Goal: Check status: Check status

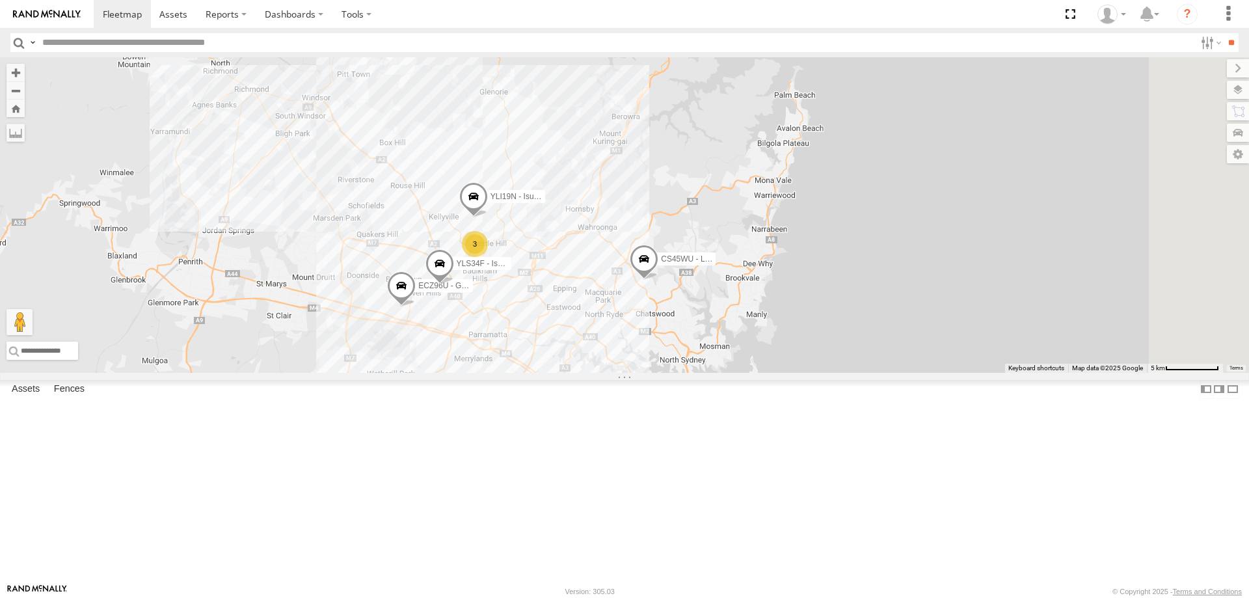
select select "**********"
click at [743, 361] on div "YLI19N - Isuzu DMAX ECZ96U - Great Wall 3 CS45WU - LDV 2 YLS34F - Isuzu DMAX" at bounding box center [624, 214] width 1249 height 315
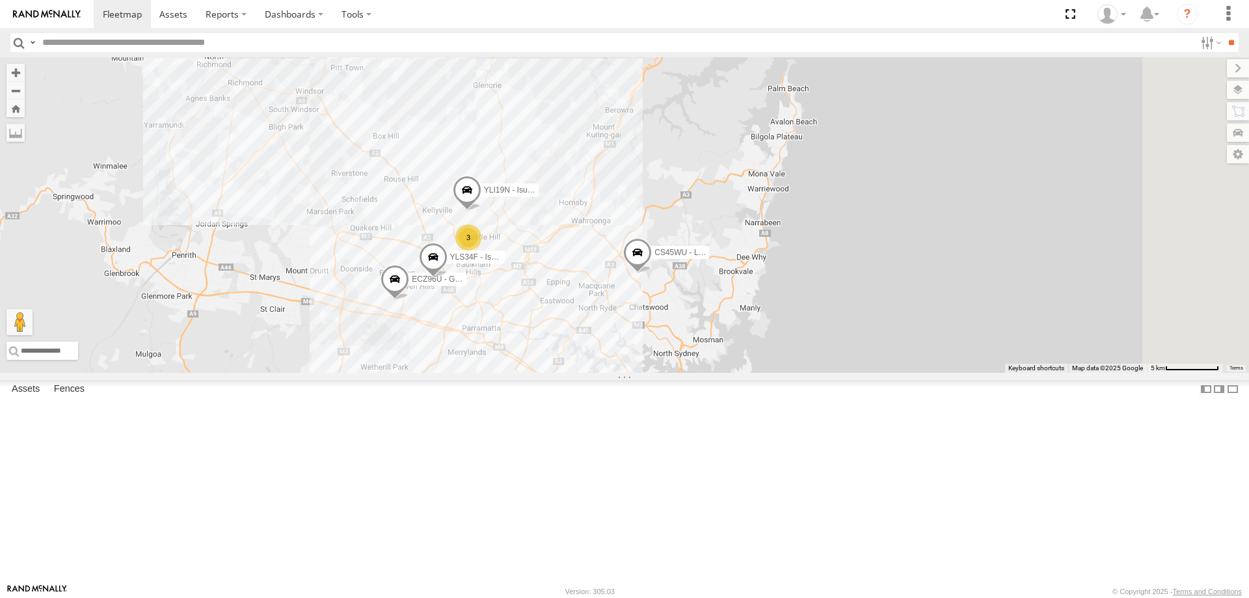
click at [652, 273] on span at bounding box center [637, 255] width 29 height 35
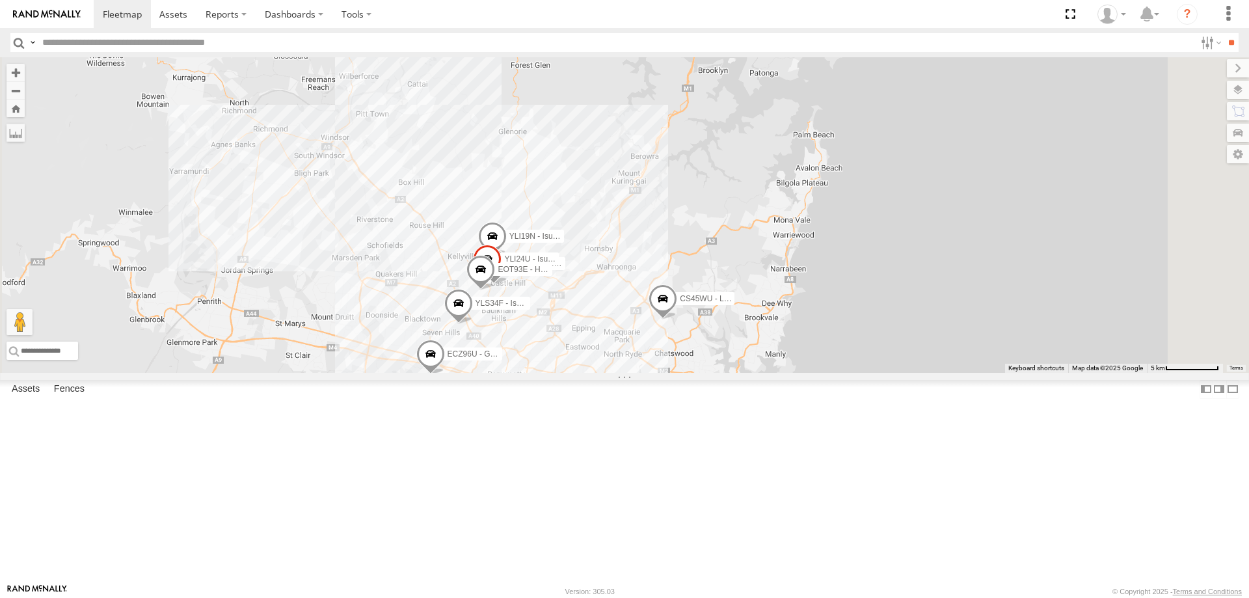
drag, startPoint x: 989, startPoint y: 399, endPoint x: 834, endPoint y: 239, distance: 222.1
click at [834, 239] on div "YLI19N - Isuzu DMAX ECZ96U - Great Wall EUX12C - Isuzu DMAX YLI24U - Isuzu D-MA…" at bounding box center [624, 214] width 1249 height 315
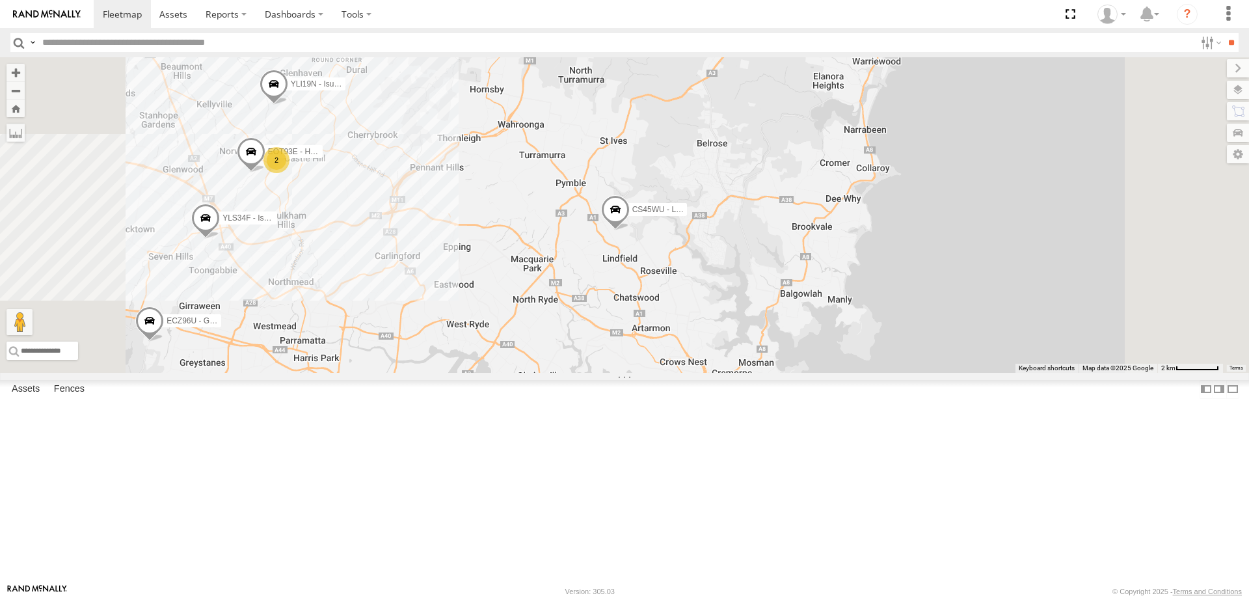
click at [630, 230] on span at bounding box center [615, 211] width 29 height 35
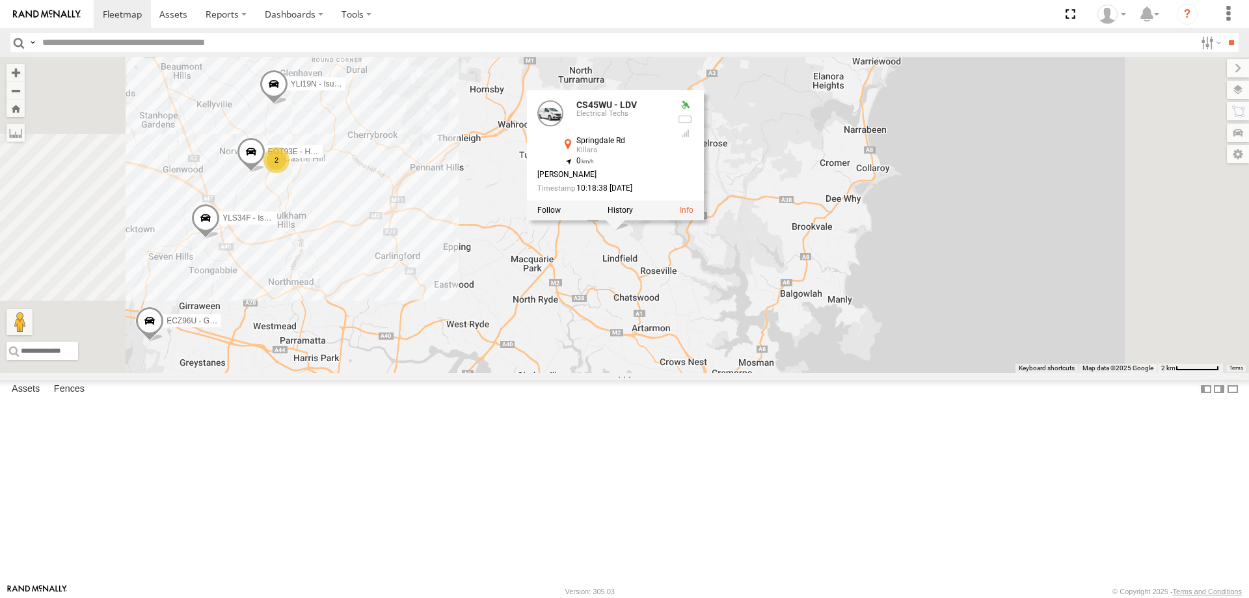
click at [630, 340] on div "YLI19N - Isuzu DMAX ECZ96U - Great Wall CS45WU - LDV EOT93E - HiAce YLS34F - Is…" at bounding box center [624, 214] width 1249 height 315
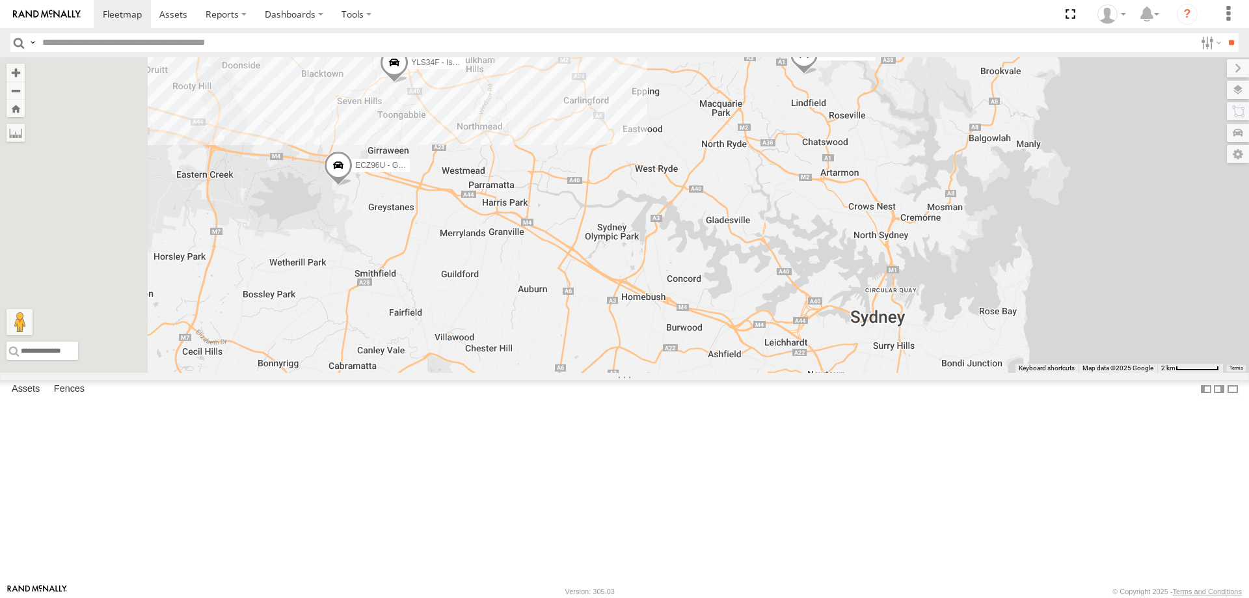
drag, startPoint x: 784, startPoint y: 207, endPoint x: 814, endPoint y: 181, distance: 40.6
click at [814, 181] on div "YLI19N - Isuzu DMAX ECZ96U - Great Wall CS45WU - LDV EOT93E - HiAce YLS34F - Is…" at bounding box center [624, 214] width 1249 height 315
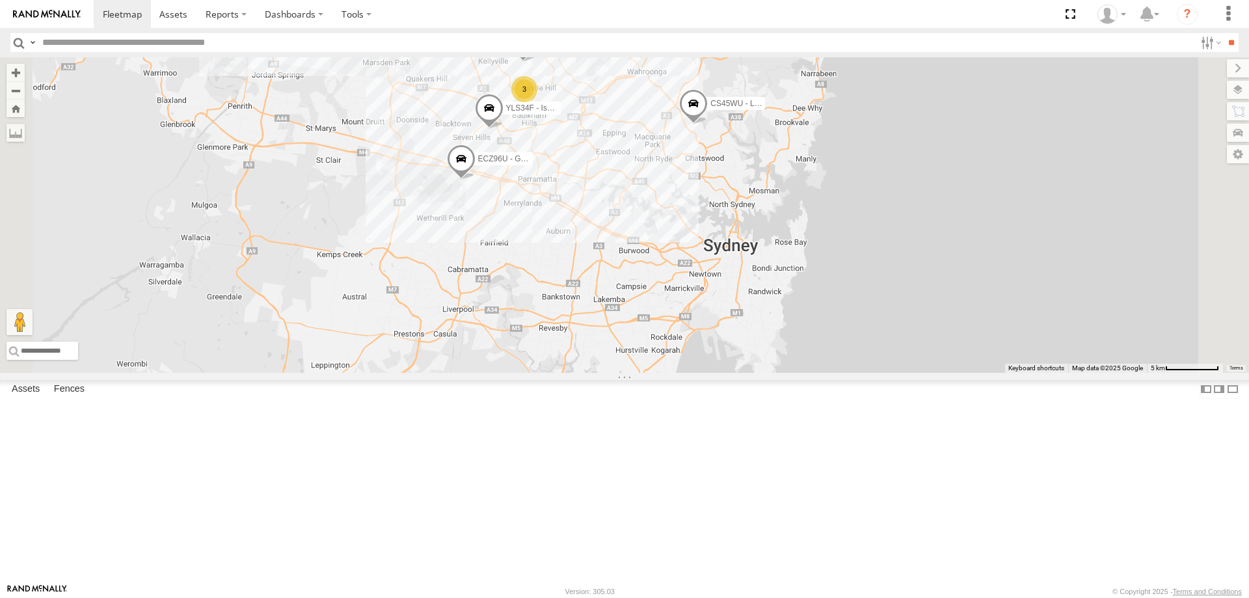
drag, startPoint x: 825, startPoint y: 161, endPoint x: 758, endPoint y: 241, distance: 104.3
click at [758, 241] on div "YLI19N - Isuzu DMAX ECZ96U - Great Wall CS45WU - LDV YLS34F - Isuzu DMAX 3" at bounding box center [624, 214] width 1249 height 315
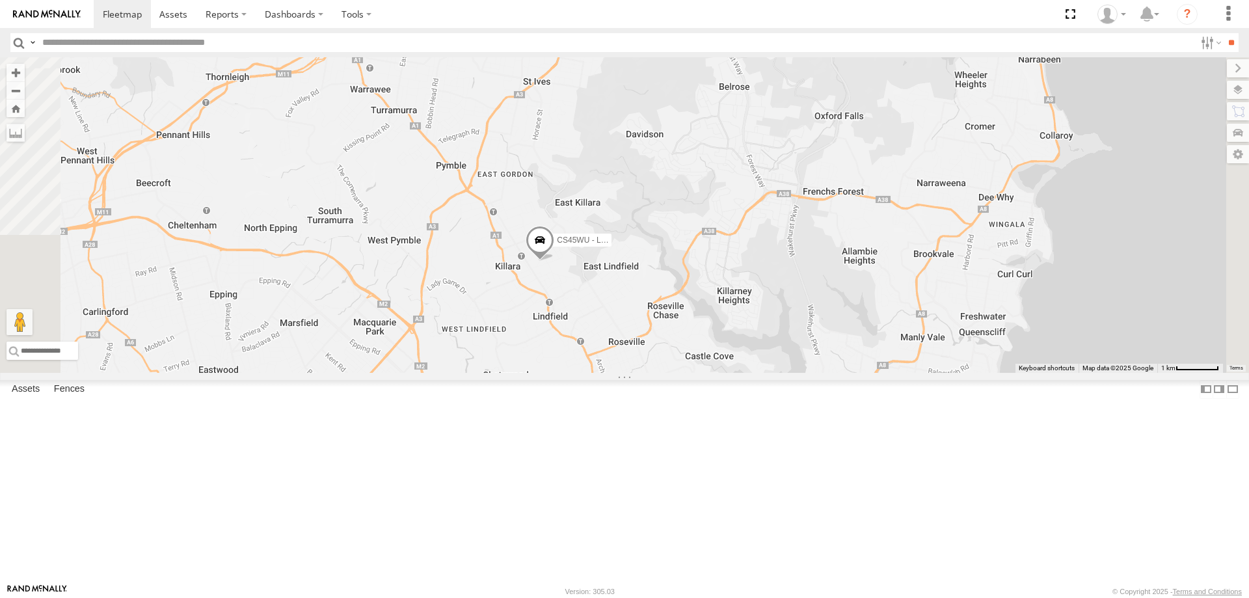
click at [554, 260] on span at bounding box center [539, 242] width 29 height 35
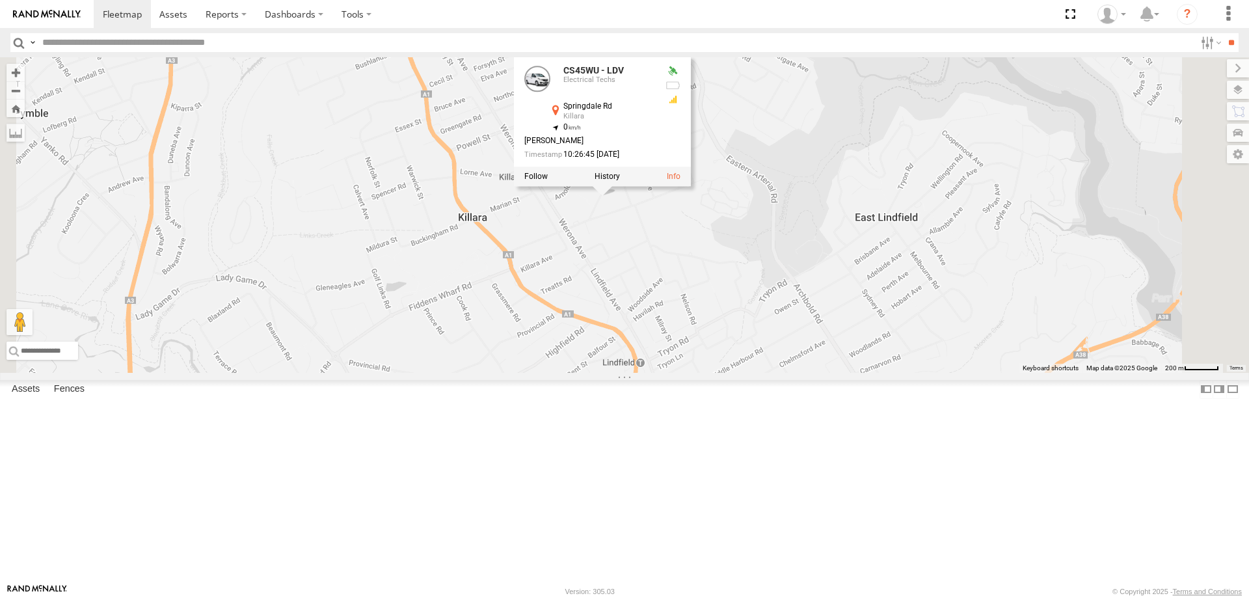
drag, startPoint x: 709, startPoint y: 271, endPoint x: 723, endPoint y: 372, distance: 101.8
click at [723, 372] on div "CS45WU - LDV YLI19N - Isuzu DMAX ECZ96U - Great Wall YLS34F - Isuzu DMAX EOT93E…" at bounding box center [624, 214] width 1249 height 315
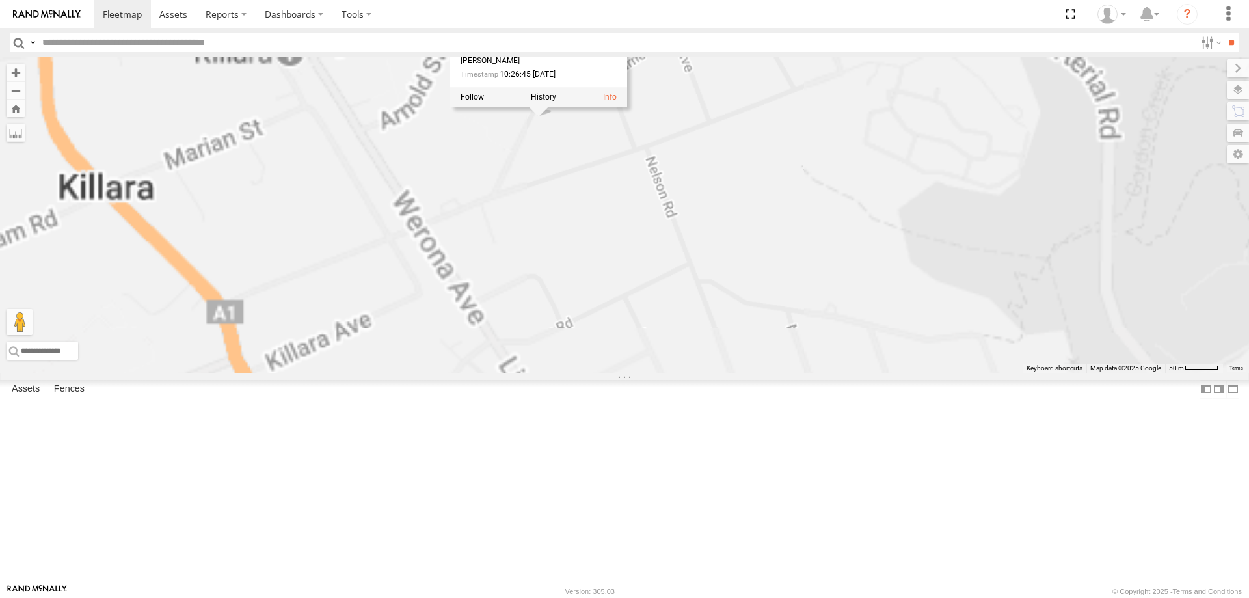
click at [793, 336] on div "CS45WU - LDV YLI19N - Isuzu DMAX ECZ96U - Great Wall YLS34F - Isuzu DMAX EOT93E…" at bounding box center [624, 214] width 1249 height 315
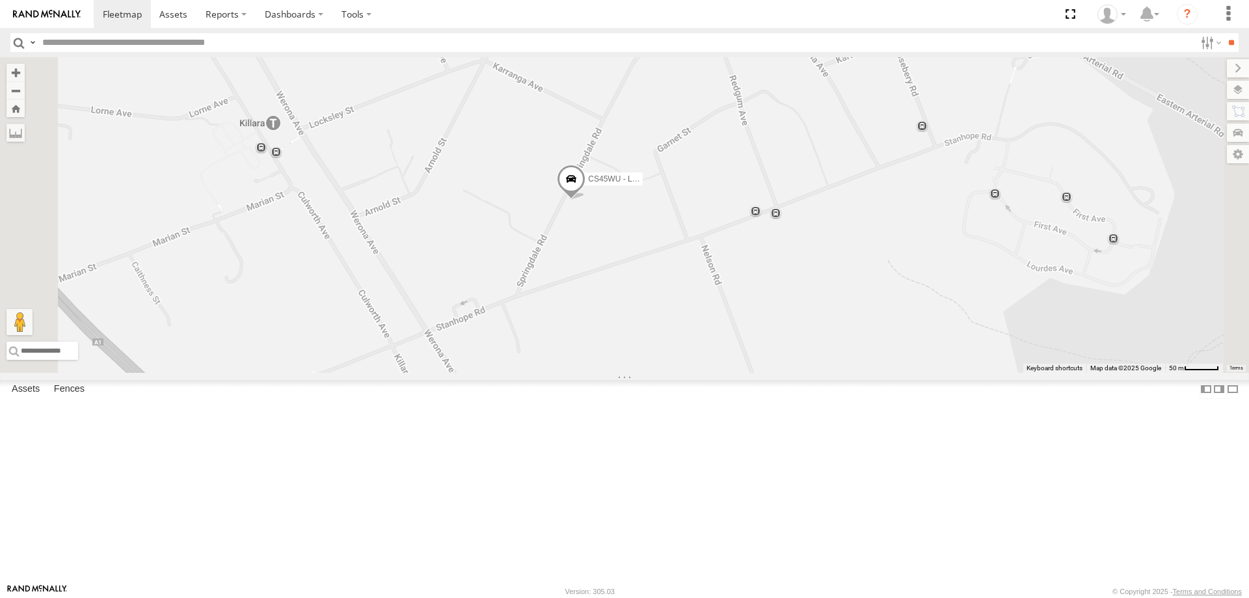
drag, startPoint x: 703, startPoint y: 229, endPoint x: 758, endPoint y: 352, distance: 134.5
click at [758, 352] on div "CS45WU - LDV YLI19N - Isuzu DMAX ECZ96U - Great Wall YLS34F - Isuzu DMAX EOT93E…" at bounding box center [624, 214] width 1249 height 315
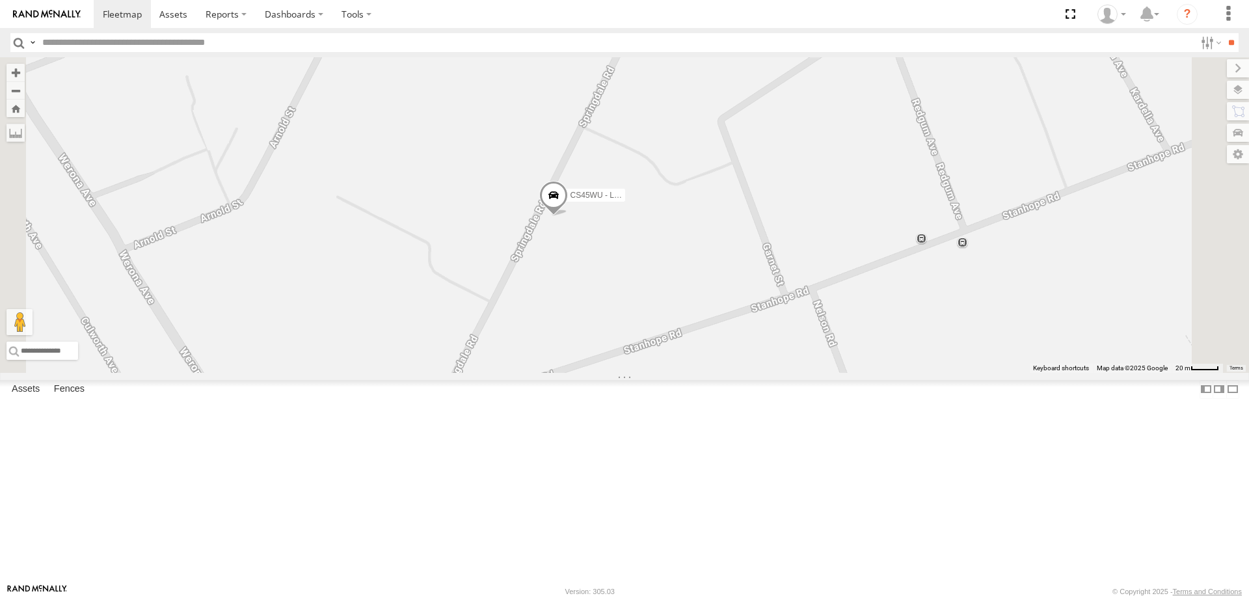
click at [568, 216] on span at bounding box center [553, 198] width 29 height 35
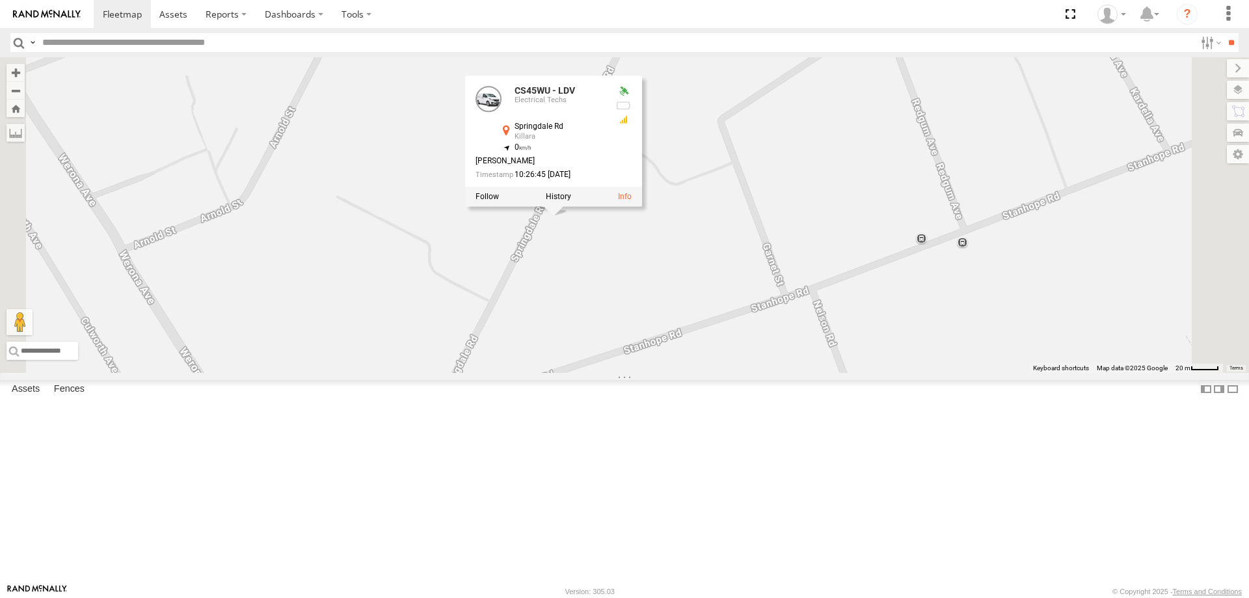
click at [719, 338] on div "CS45WU - LDV YLI19N - Isuzu DMAX ECZ96U - Great Wall YLS34F - Isuzu DMAX EOT93E…" at bounding box center [624, 214] width 1249 height 315
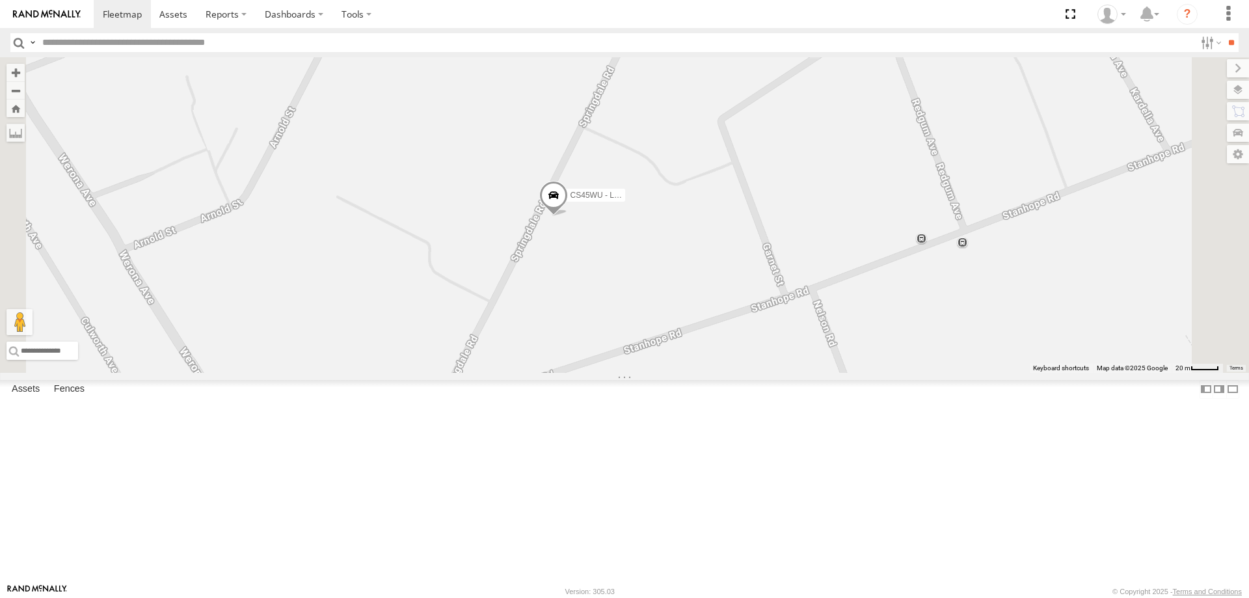
click at [568, 216] on span at bounding box center [553, 198] width 29 height 35
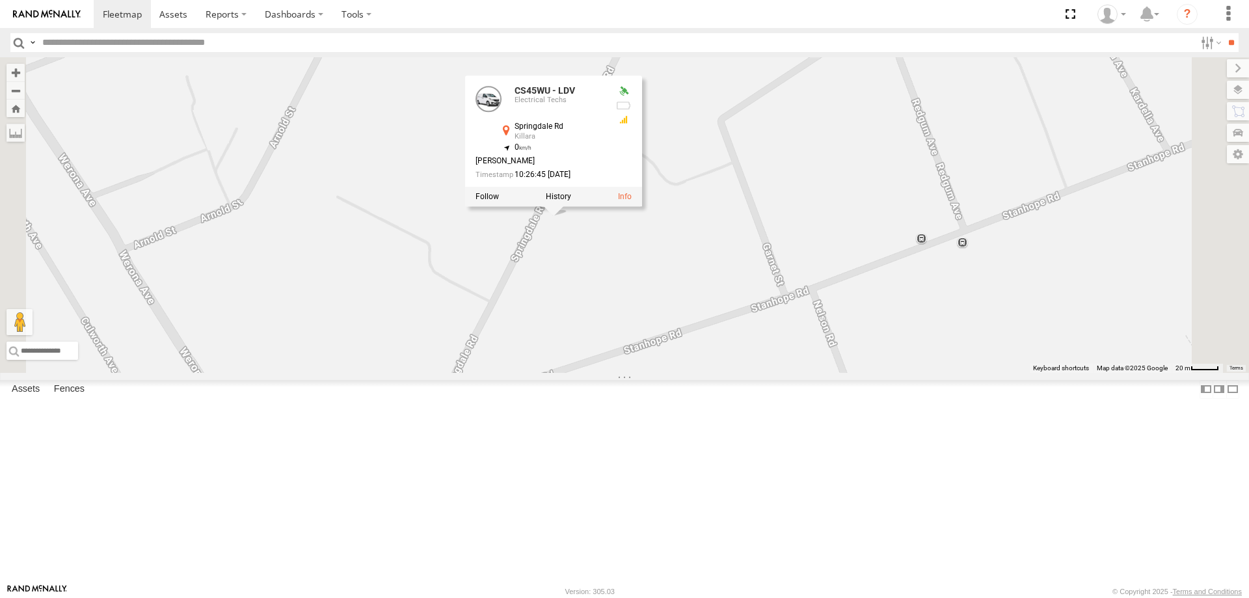
click at [771, 373] on div "CS45WU - LDV YLI19N - Isuzu DMAX ECZ96U - Great Wall YLS34F - Isuzu DMAX EOT93E…" at bounding box center [624, 214] width 1249 height 315
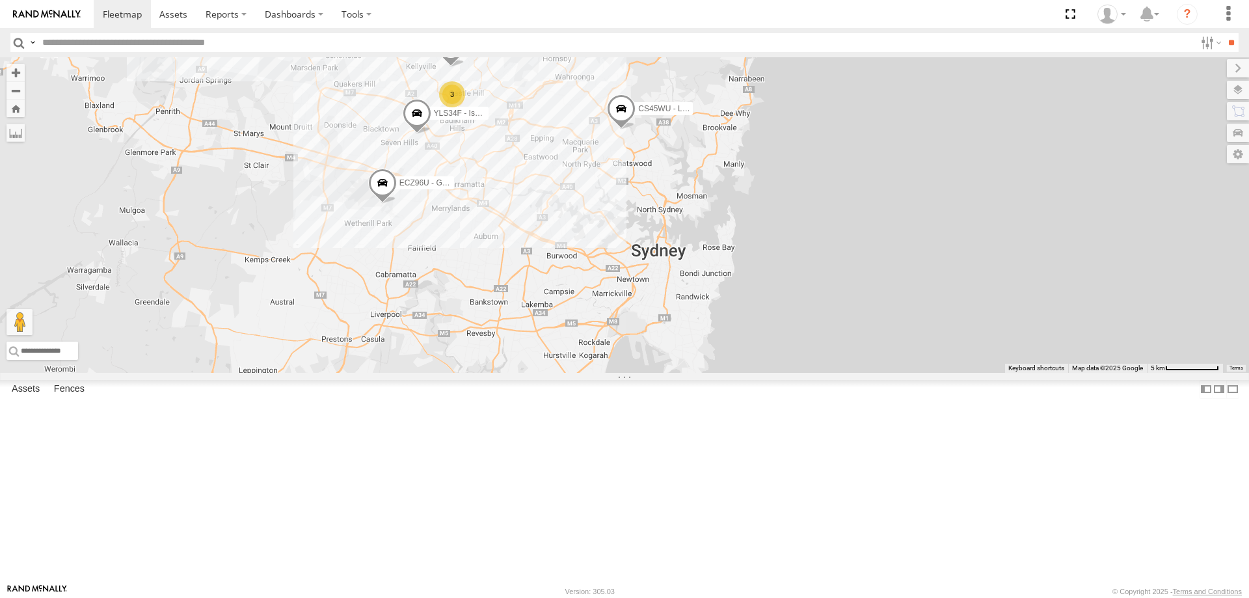
drag, startPoint x: 711, startPoint y: 364, endPoint x: 814, endPoint y: 233, distance: 166.2
click at [814, 233] on div "CS45WU - LDV YLI19N - Isuzu DMAX ECZ96U - Great Wall YLS34F - Isuzu DMAX 3" at bounding box center [624, 214] width 1249 height 315
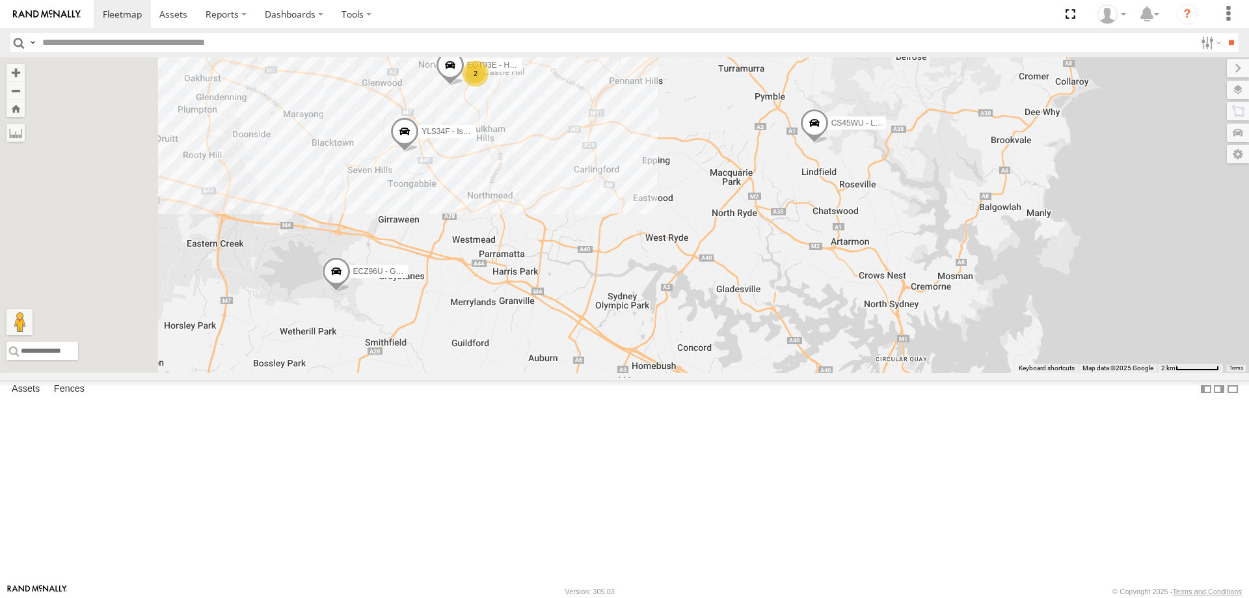
drag, startPoint x: 682, startPoint y: 237, endPoint x: 780, endPoint y: 254, distance: 99.6
click at [780, 254] on div "YLI19N - Isuzu DMAX ECZ96U - Great Wall CS45WU - LDV YLS34F - Isuzu DMAX 2 EOT9…" at bounding box center [624, 214] width 1249 height 315
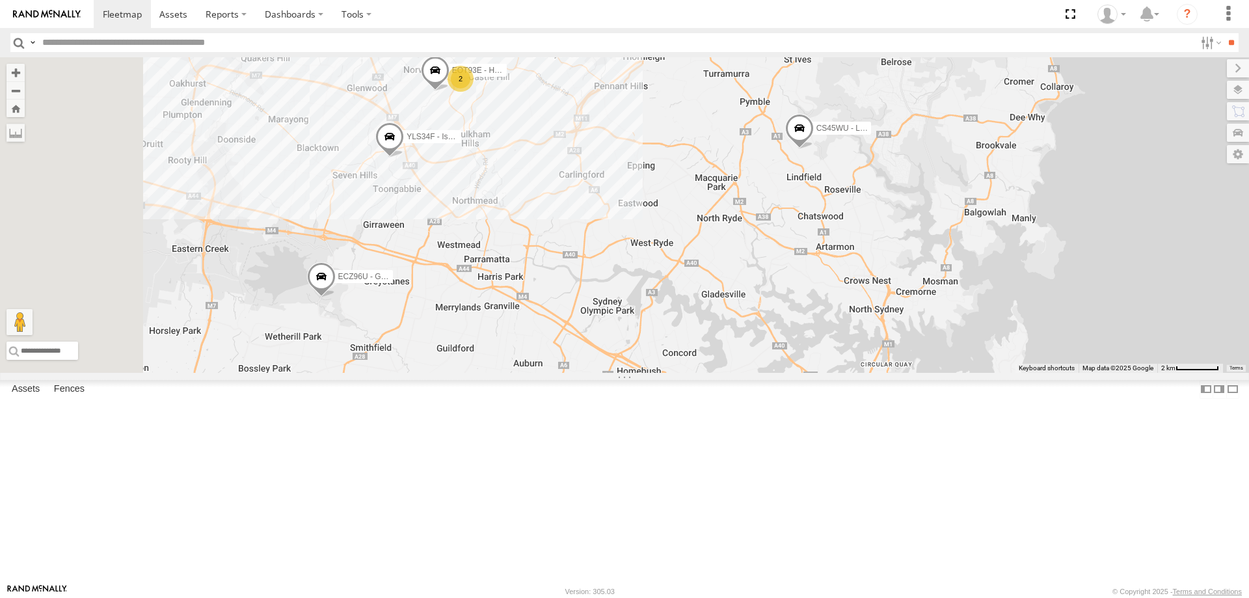
drag, startPoint x: 1072, startPoint y: 380, endPoint x: 1046, endPoint y: 390, distance: 28.4
click at [1046, 373] on div "YLI19N - Isuzu DMAX ECZ96U - Great Wall CS45WU - LDV YLS34F - Isuzu DMAX 2 EOT9…" at bounding box center [624, 214] width 1249 height 315
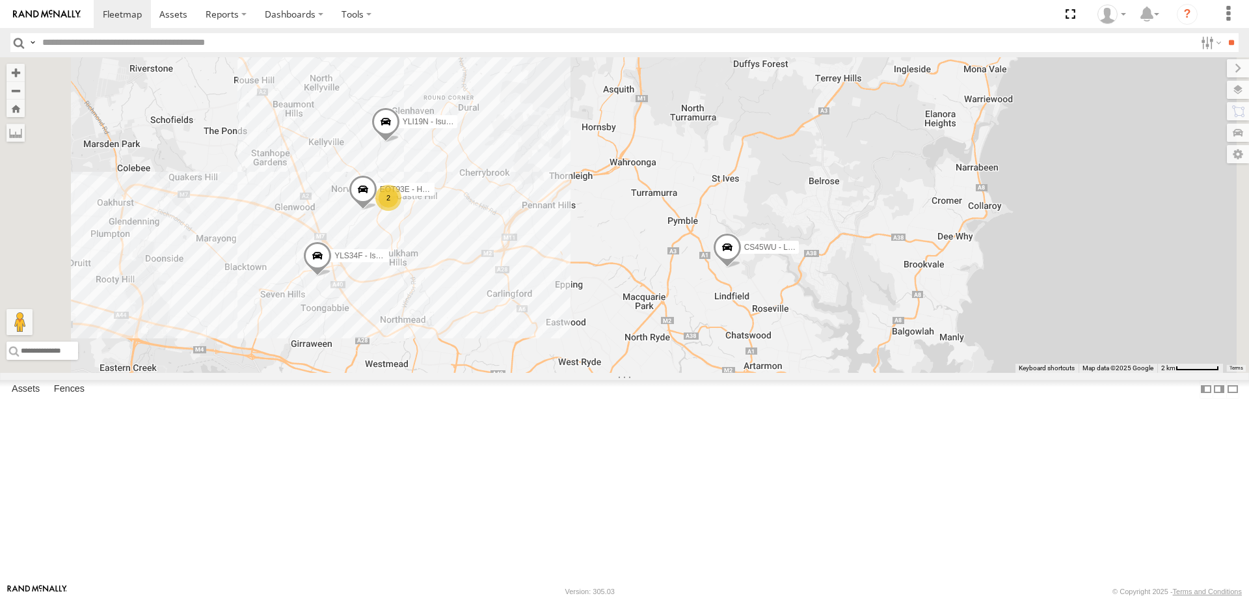
drag, startPoint x: 880, startPoint y: 179, endPoint x: 814, endPoint y: 303, distance: 139.9
click at [814, 303] on div "YLI19N - Isuzu DMAX ECZ96U - Great Wall CS45WU - LDV YLS34F - Isuzu DMAX 2 EOT9…" at bounding box center [624, 214] width 1249 height 315
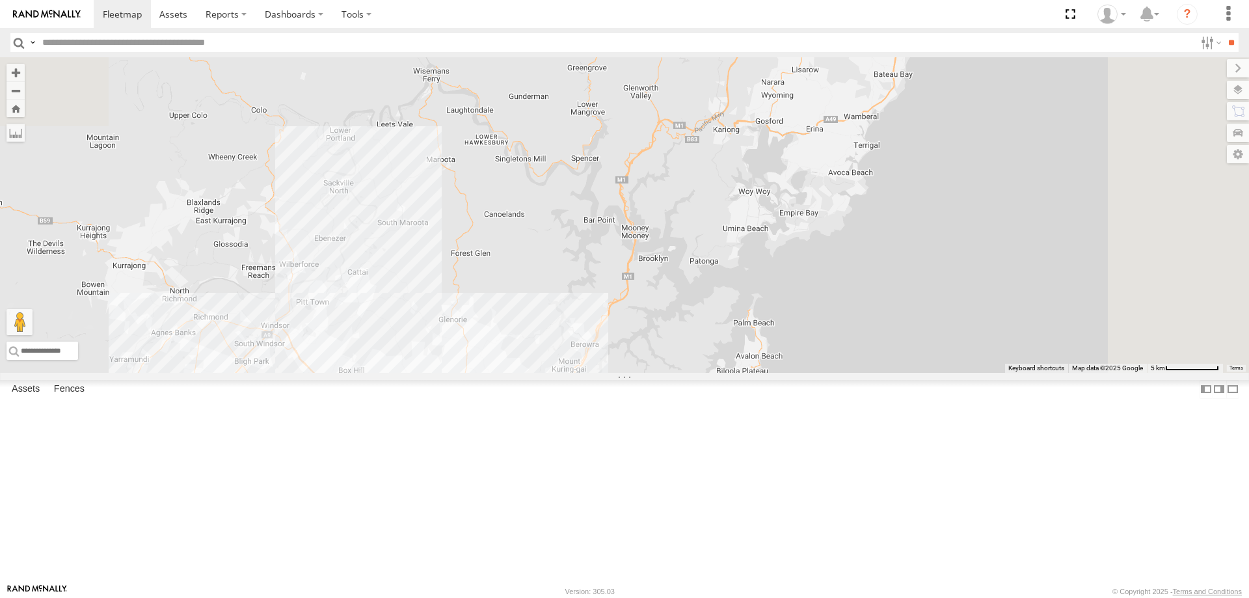
drag, startPoint x: 846, startPoint y: 209, endPoint x: 807, endPoint y: 387, distance: 181.8
click at [807, 373] on div "YLI19N - Isuzu DMAX ECZ96U - Great Wall CS45WU - LDV YLS34F - Isuzu DMAX 3" at bounding box center [624, 214] width 1249 height 315
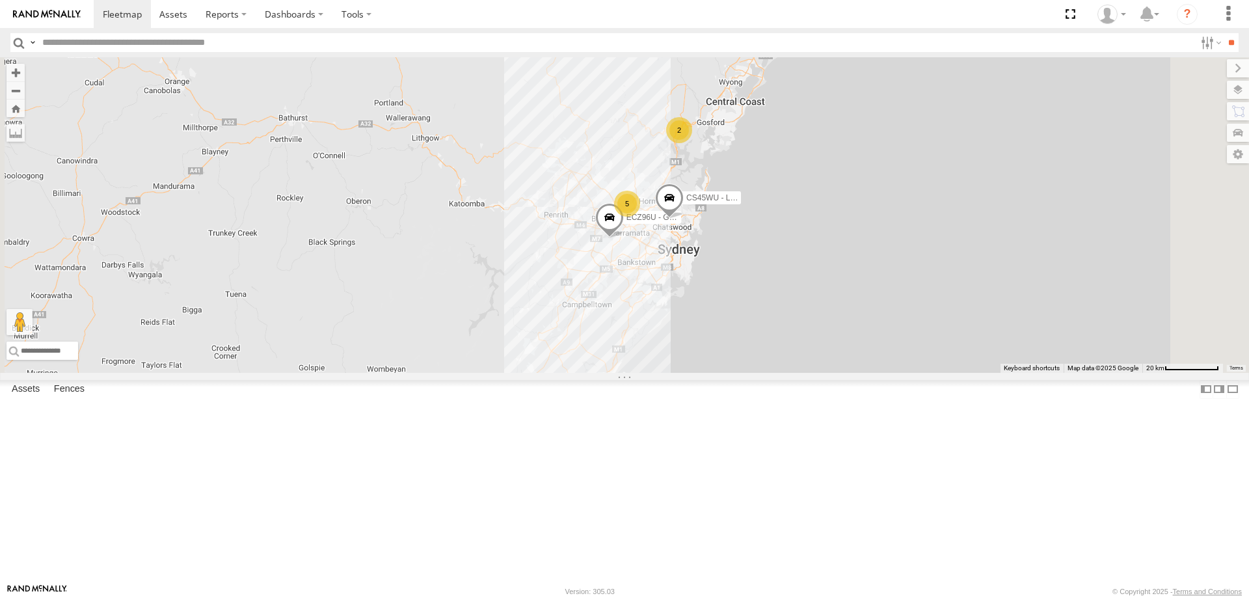
click at [692, 143] on div "2" at bounding box center [679, 130] width 26 height 26
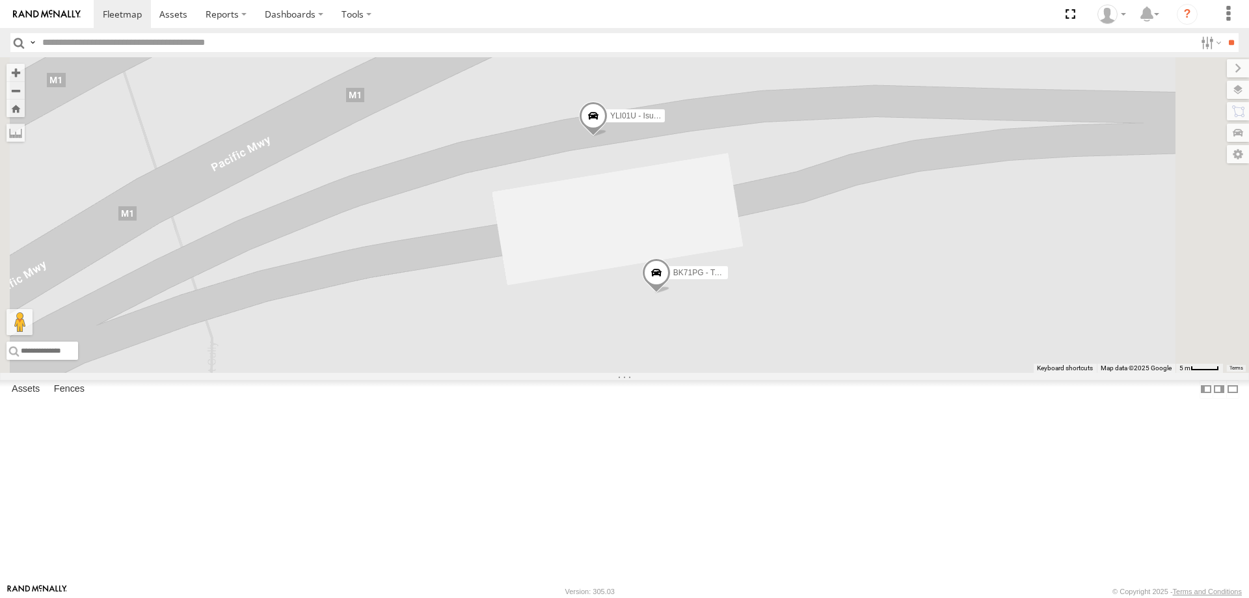
click at [607, 137] on span at bounding box center [593, 118] width 29 height 35
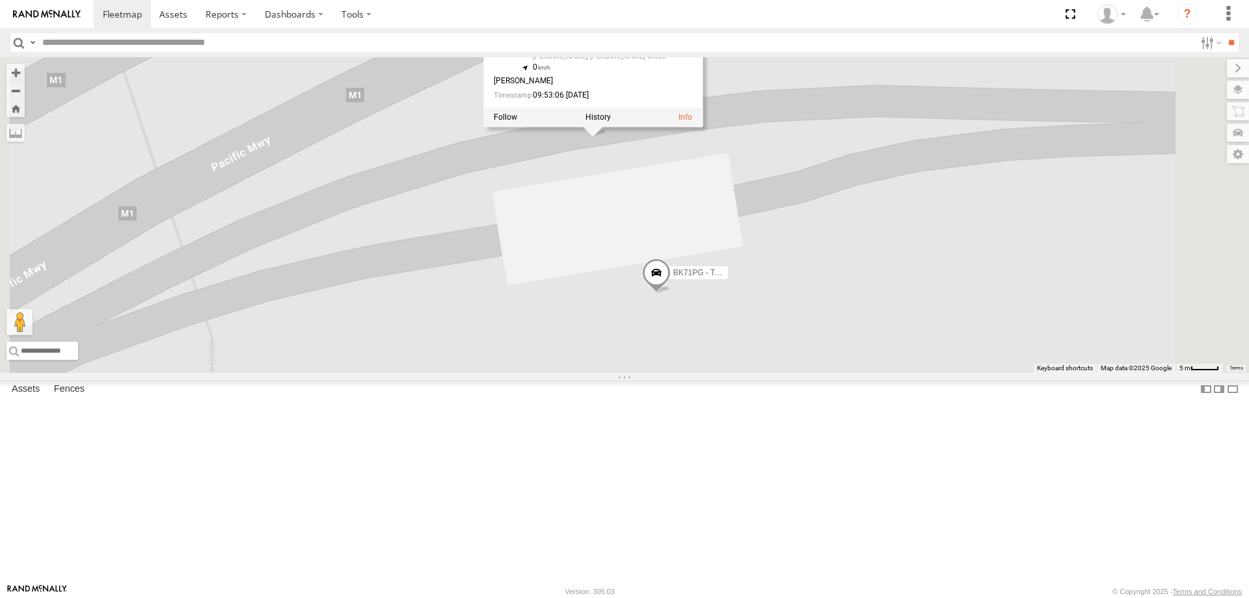
click at [670, 293] on span at bounding box center [656, 275] width 29 height 35
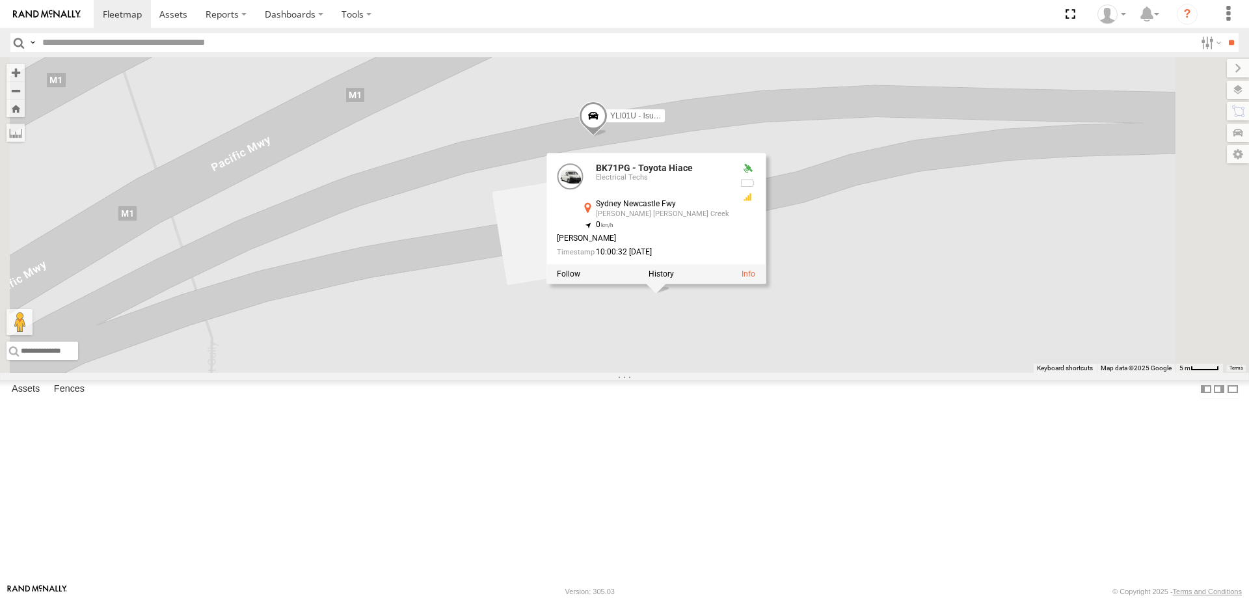
click at [602, 326] on div "ECZ96U - Great Wall CS45WU - LDV YLI01U - Isuzu DMAX BK71PG - Toyota Hiace BK71…" at bounding box center [624, 214] width 1249 height 315
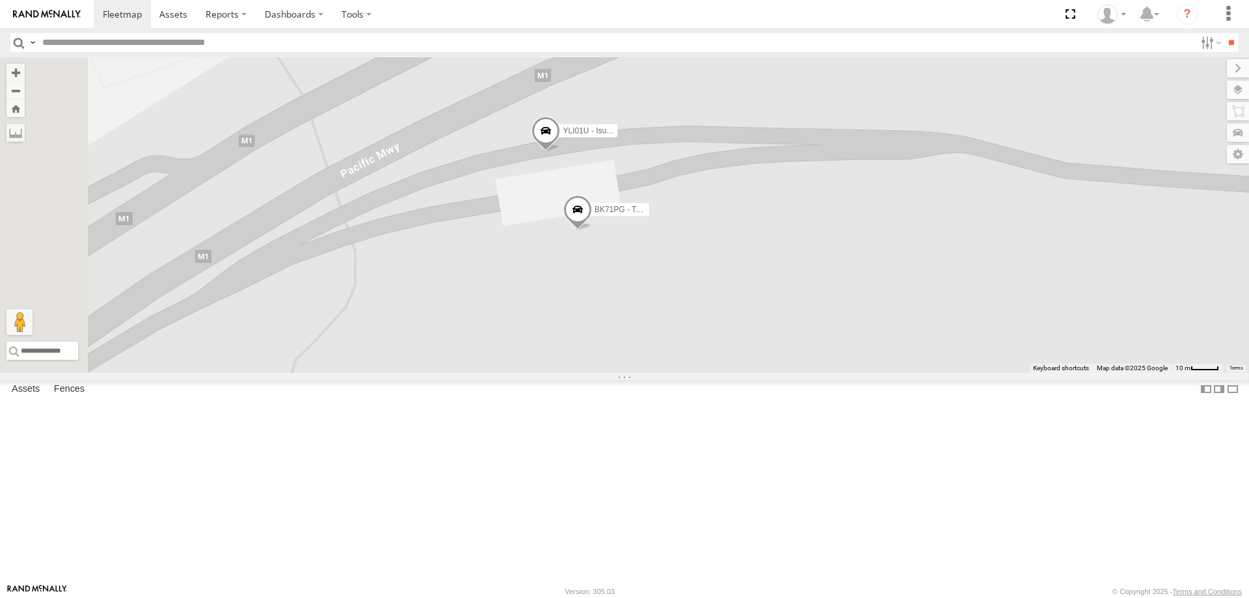
drag, startPoint x: 591, startPoint y: 319, endPoint x: 622, endPoint y: 291, distance: 42.3
click at [622, 291] on div "ECZ96U - Great Wall CS45WU - LDV YLI01U - Isuzu DMAX BK71PG - Toyota Hiace" at bounding box center [624, 214] width 1249 height 315
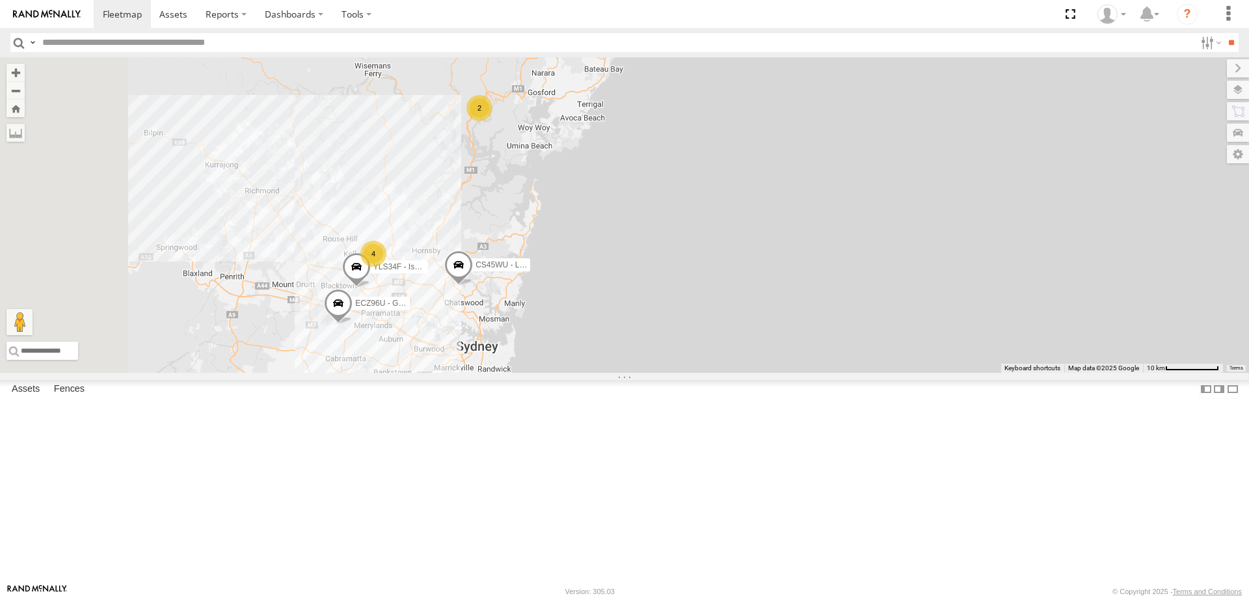
drag, startPoint x: 609, startPoint y: 360, endPoint x: 659, endPoint y: 256, distance: 116.1
click at [659, 256] on div "ECZ96U - Great Wall CS45WU - LDV 4 2 YLS34F - Isuzu DMAX" at bounding box center [624, 214] width 1249 height 315
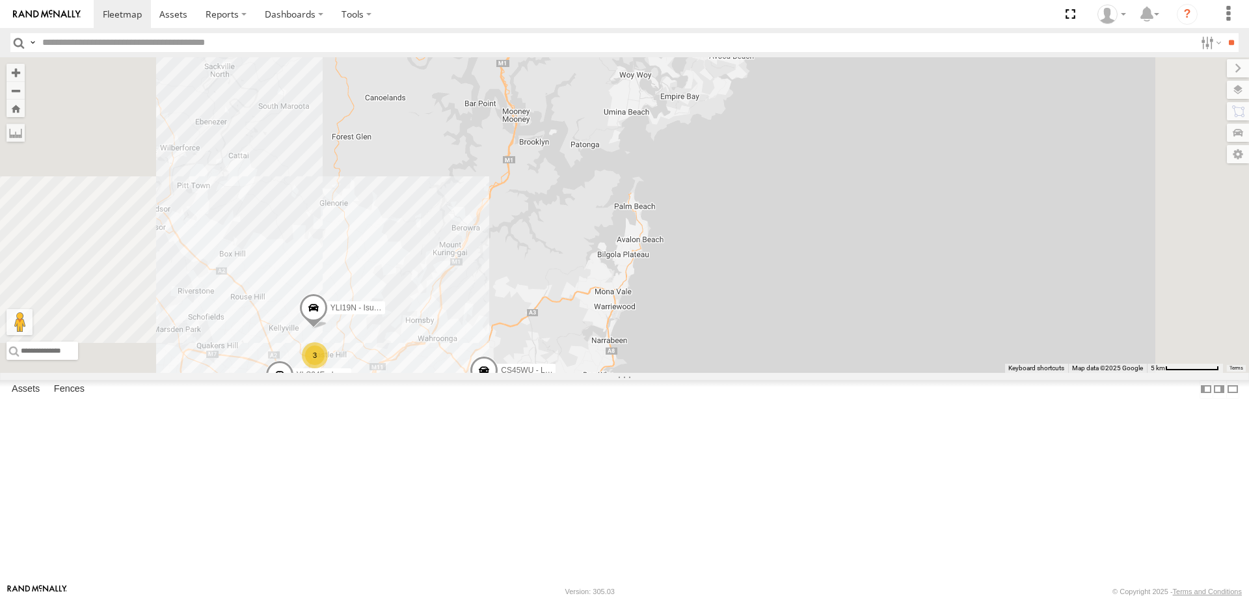
click at [538, 48] on div "2" at bounding box center [525, 35] width 26 height 26
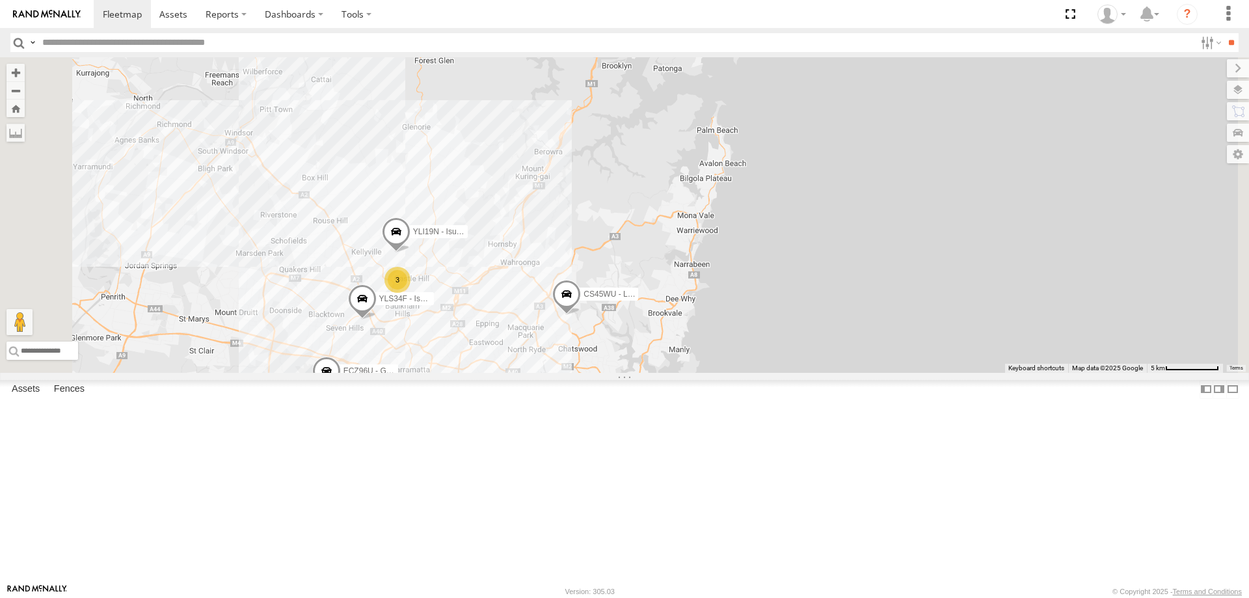
drag, startPoint x: 641, startPoint y: 186, endPoint x: 618, endPoint y: 258, distance: 75.5
click at [618, 258] on div "CS45WU - LDV YLI19N - Isuzu DMAX ECZ96U - Great Wall 3 YLS34F - Isuzu DMAX" at bounding box center [624, 214] width 1249 height 315
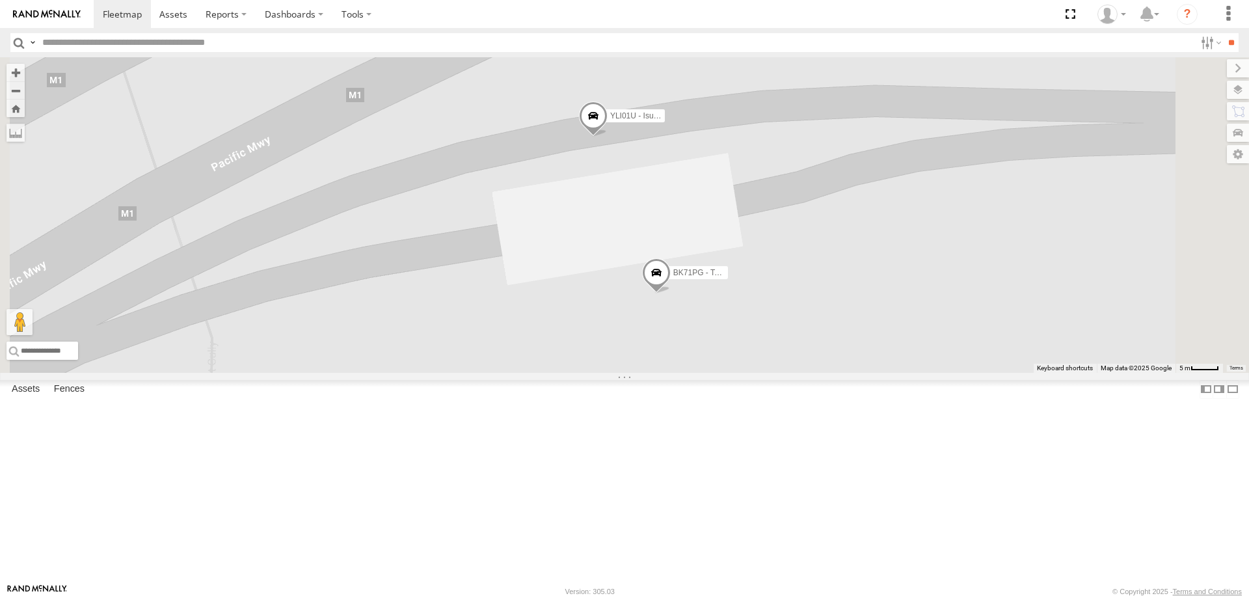
click at [607, 137] on span at bounding box center [593, 118] width 29 height 35
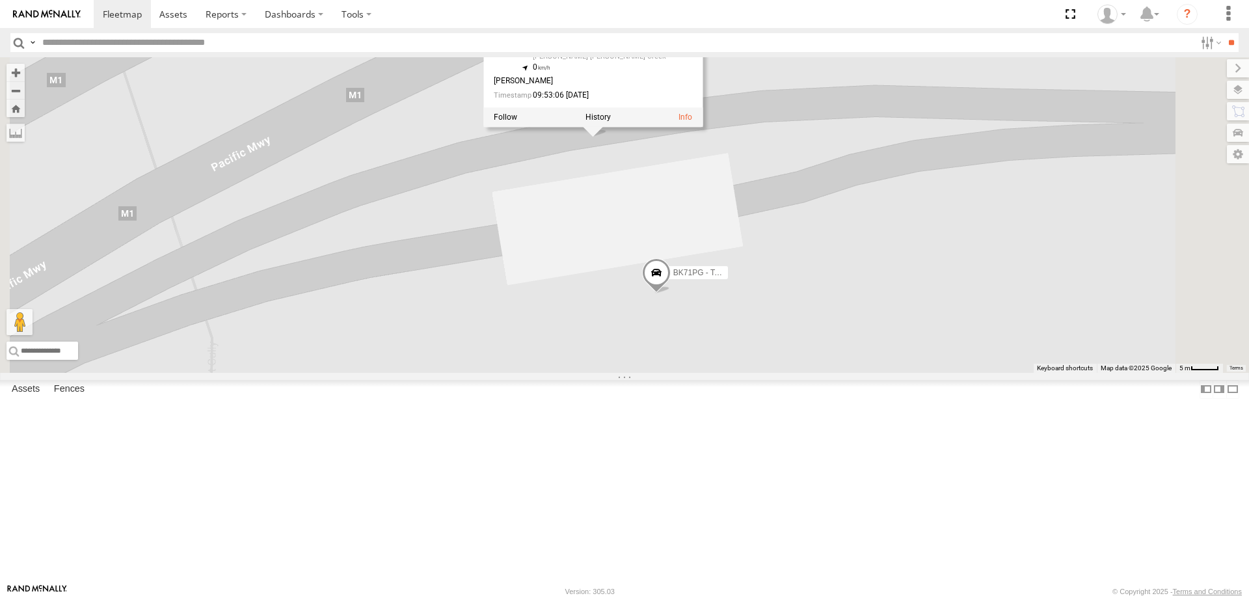
click at [670, 293] on span at bounding box center [656, 275] width 29 height 35
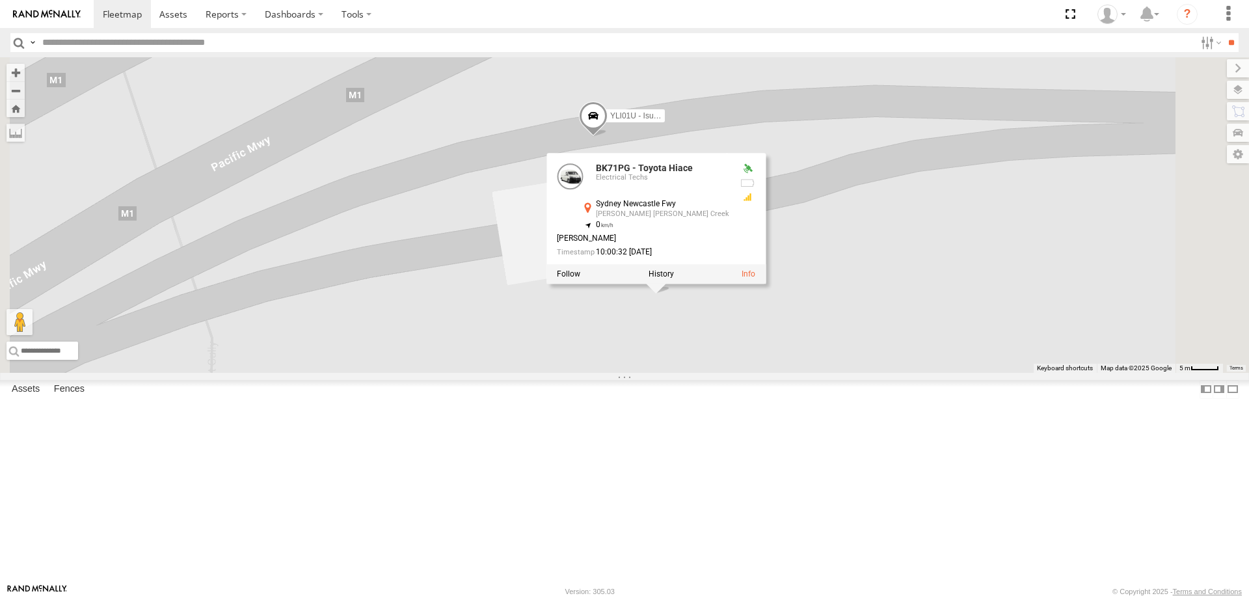
click at [647, 349] on div "CS45WU - LDV YLI19N - Isuzu DMAX ECZ96U - Great Wall YLS34F - Isuzu DMAX YLI01U…" at bounding box center [624, 214] width 1249 height 315
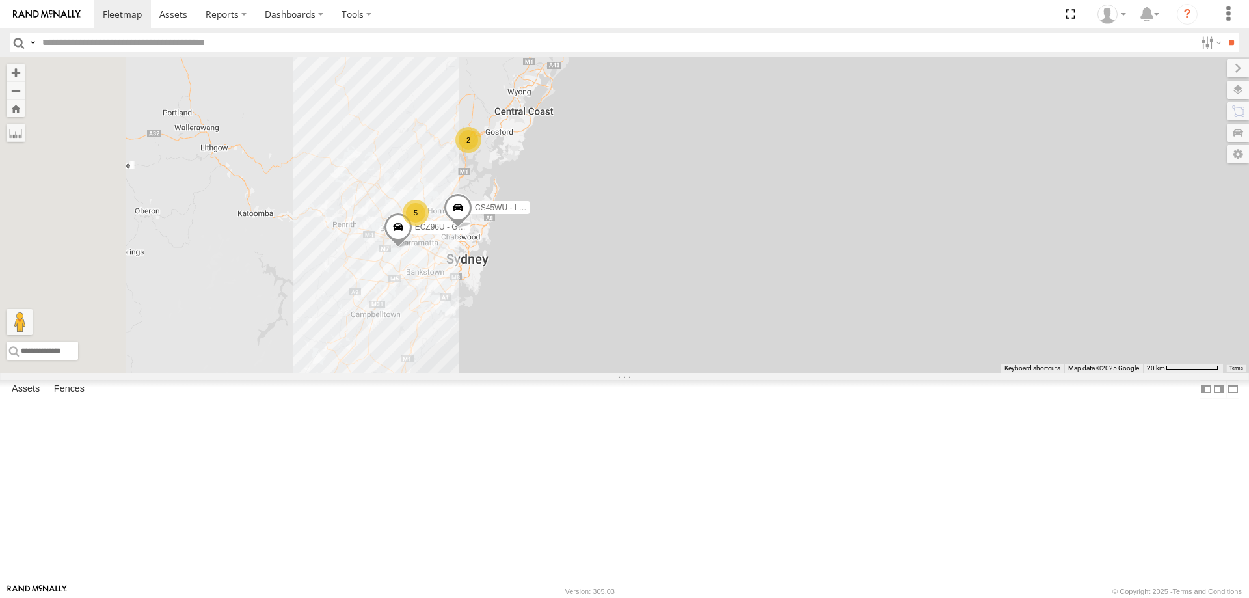
drag, startPoint x: 551, startPoint y: 385, endPoint x: 661, endPoint y: 317, distance: 129.4
click at [529, 212] on span "CS45WU - LDV" at bounding box center [502, 207] width 55 height 9
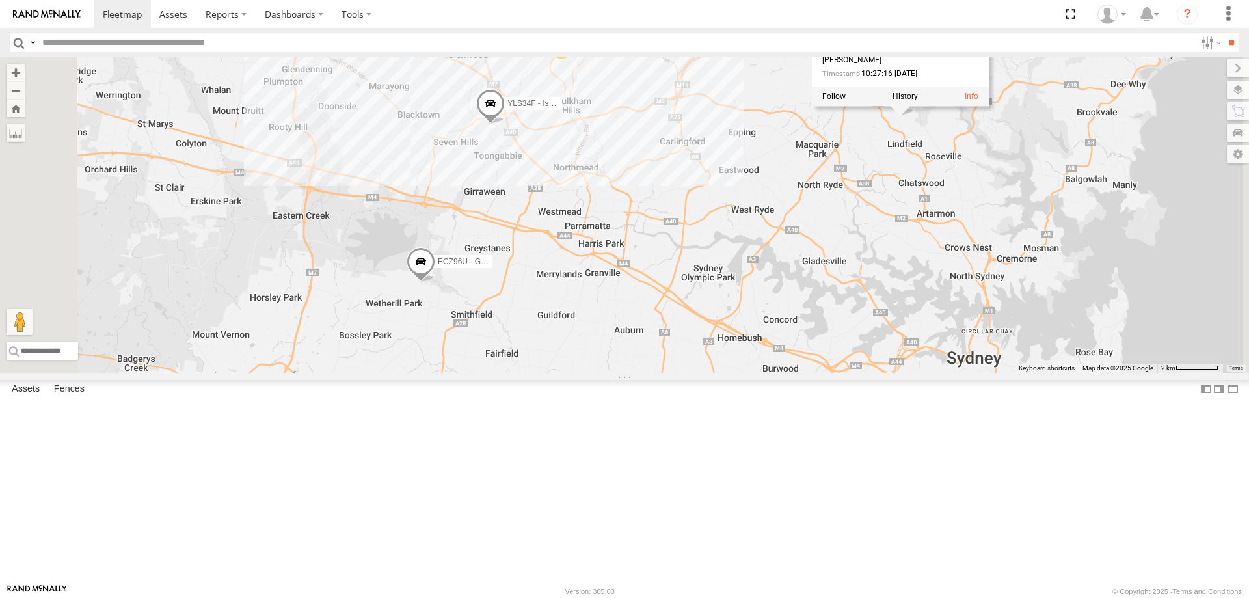
click at [793, 280] on div "CS45WU - LDV ECZ96U - Great Wall CS45WU - LDV Electrical Techs Springdale Rd Ki…" at bounding box center [624, 214] width 1249 height 315
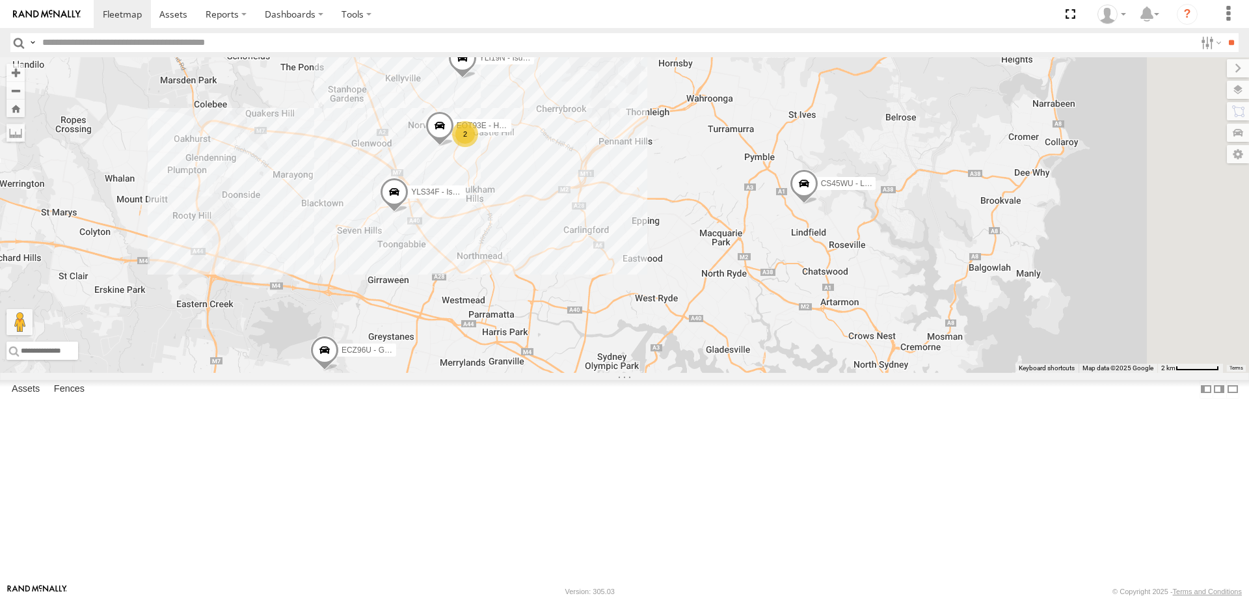
drag, startPoint x: 778, startPoint y: 256, endPoint x: 672, endPoint y: 351, distance: 142.3
click at [672, 351] on div "CS45WU - LDV ECZ96U - Great Wall YLS34F - Isuzu DMAX YLI19N - Isuzu DMAX 2 EOT9…" at bounding box center [624, 214] width 1249 height 315
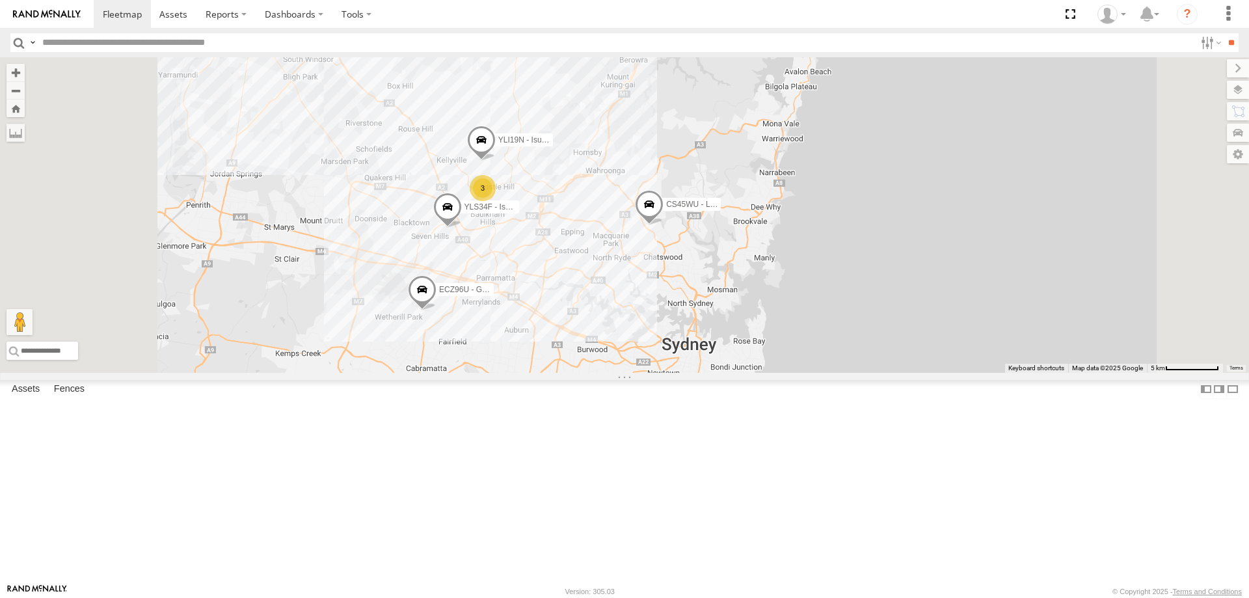
click at [663, 225] on span at bounding box center [649, 207] width 29 height 35
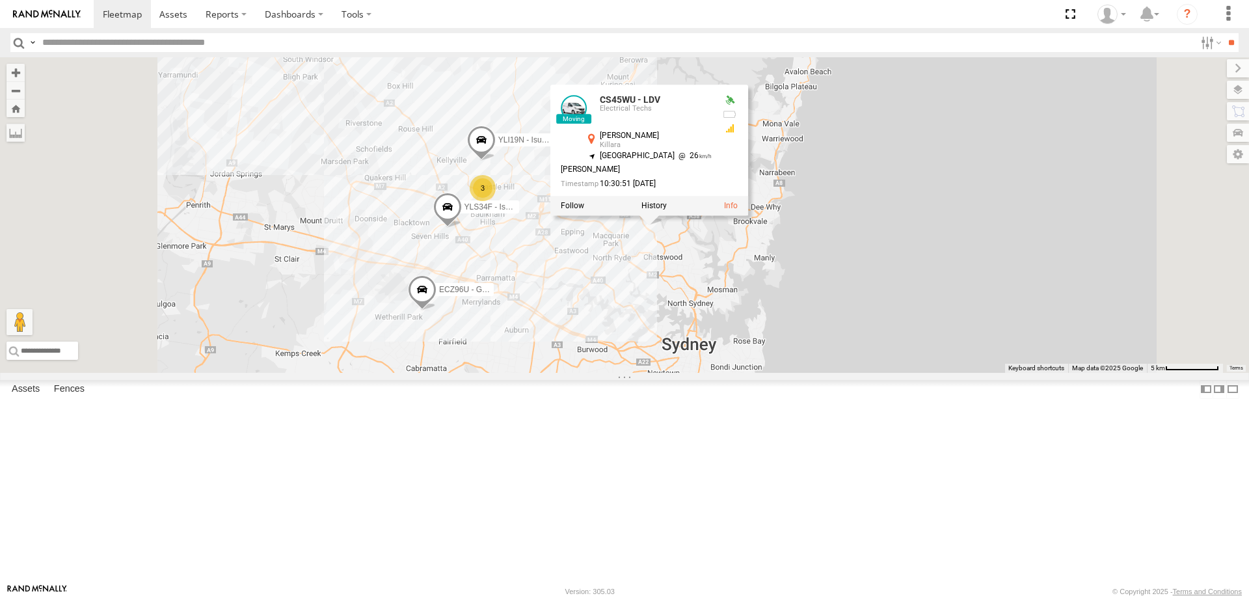
click at [695, 373] on div "CS45WU - LDV ECZ96U - Great Wall YLS34F - Isuzu DMAX YLI19N - Isuzu DMAX 3 CS45…" at bounding box center [624, 214] width 1249 height 315
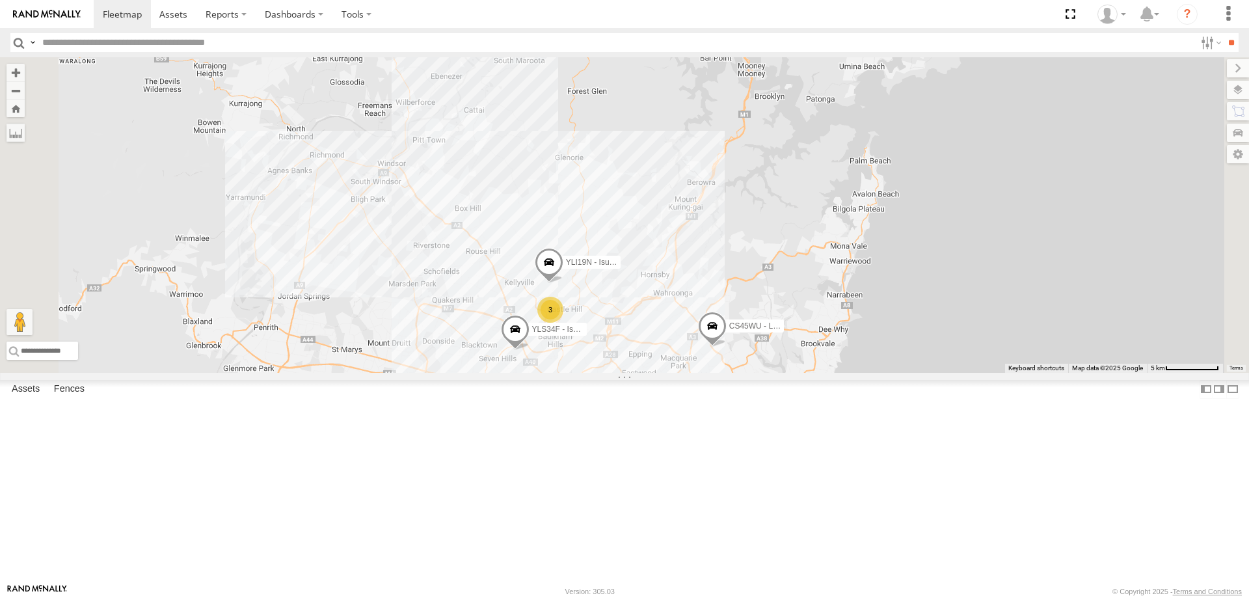
click at [726, 347] on span at bounding box center [712, 329] width 29 height 35
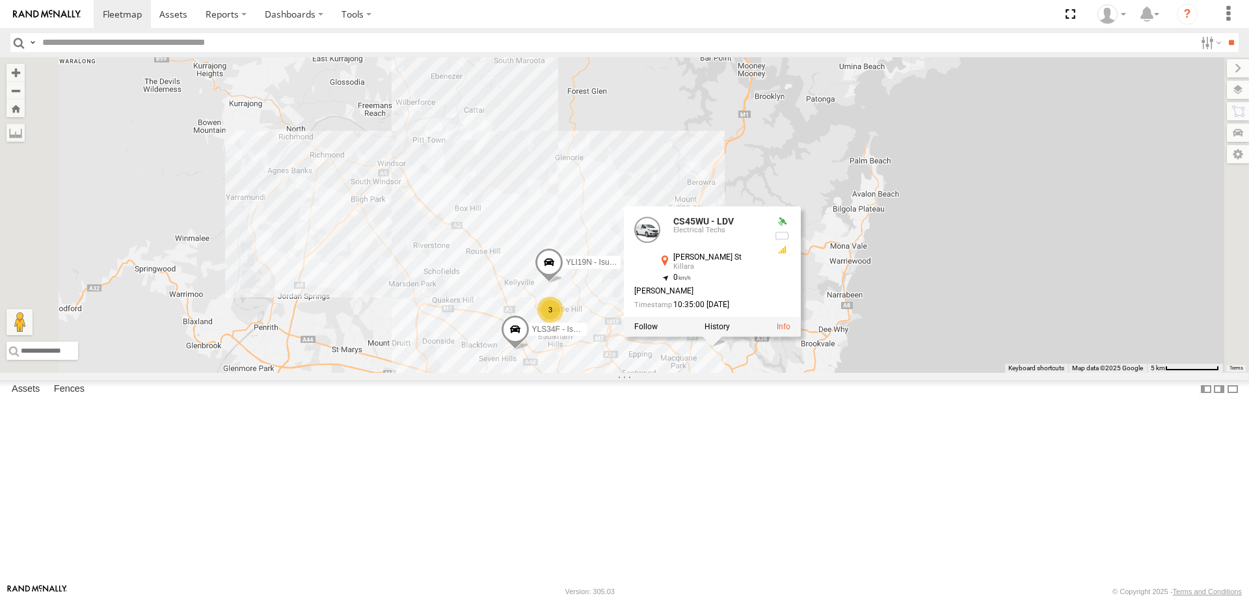
drag, startPoint x: 794, startPoint y: 507, endPoint x: 827, endPoint y: 504, distance: 33.3
click at [827, 373] on div "YLI19N - Isuzu DMAX CS45WU - LDV YLS34F - Isuzu DMAX 3 2 CS45WU - LDV Electrica…" at bounding box center [624, 214] width 1249 height 315
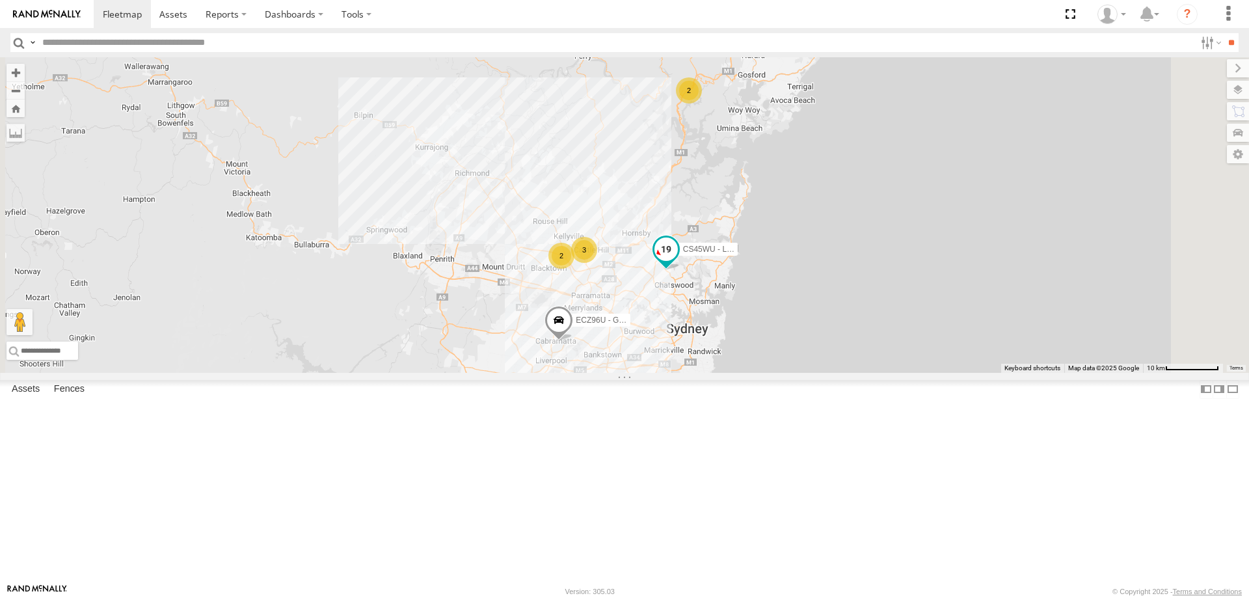
click at [680, 270] on span at bounding box center [666, 252] width 29 height 35
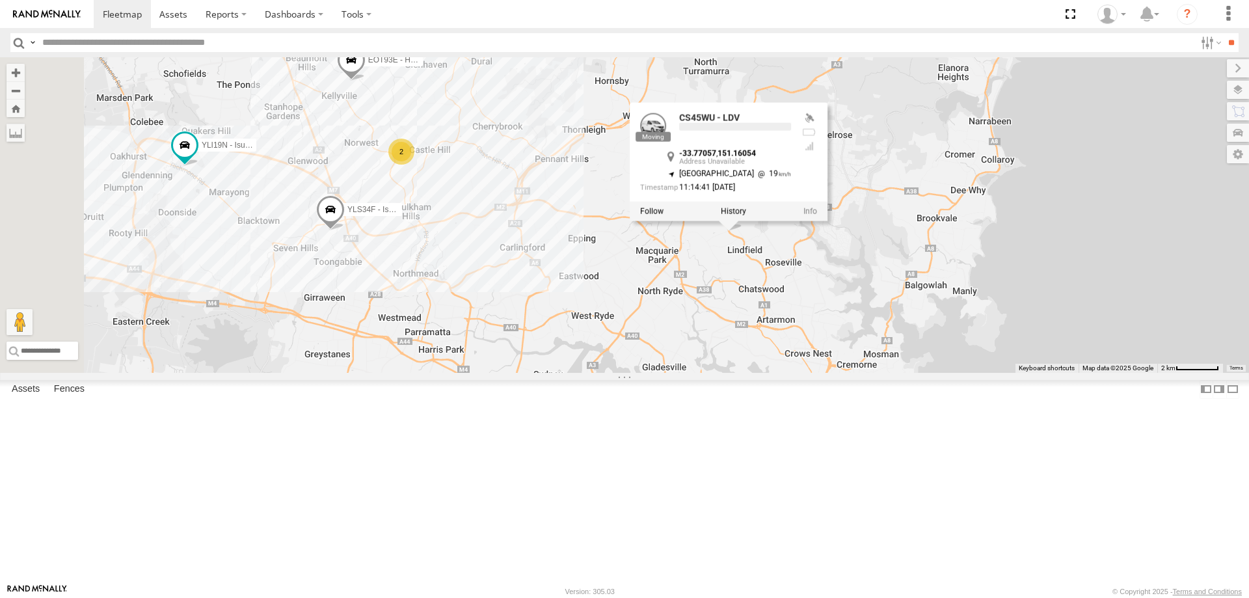
click at [743, 373] on div "ECZ96U - Great Wall CS45WU - LDV CS45WU - LDV -33.77057 , 151.16054 South West …" at bounding box center [624, 214] width 1249 height 315
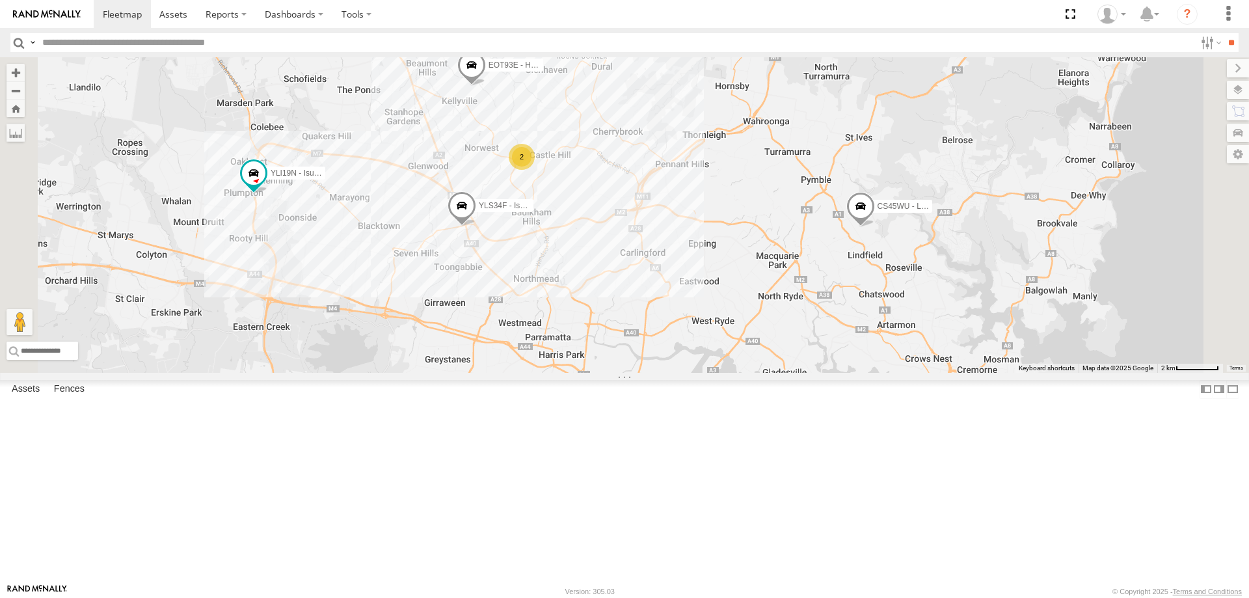
drag, startPoint x: 795, startPoint y: 222, endPoint x: 806, endPoint y: 395, distance: 174.0
click at [806, 373] on div "YLI19N - Isuzu DMAX ECZ96U - Great Wall CS45WU - LDV EOT93E - HiAce YLS34F - Is…" at bounding box center [624, 214] width 1249 height 315
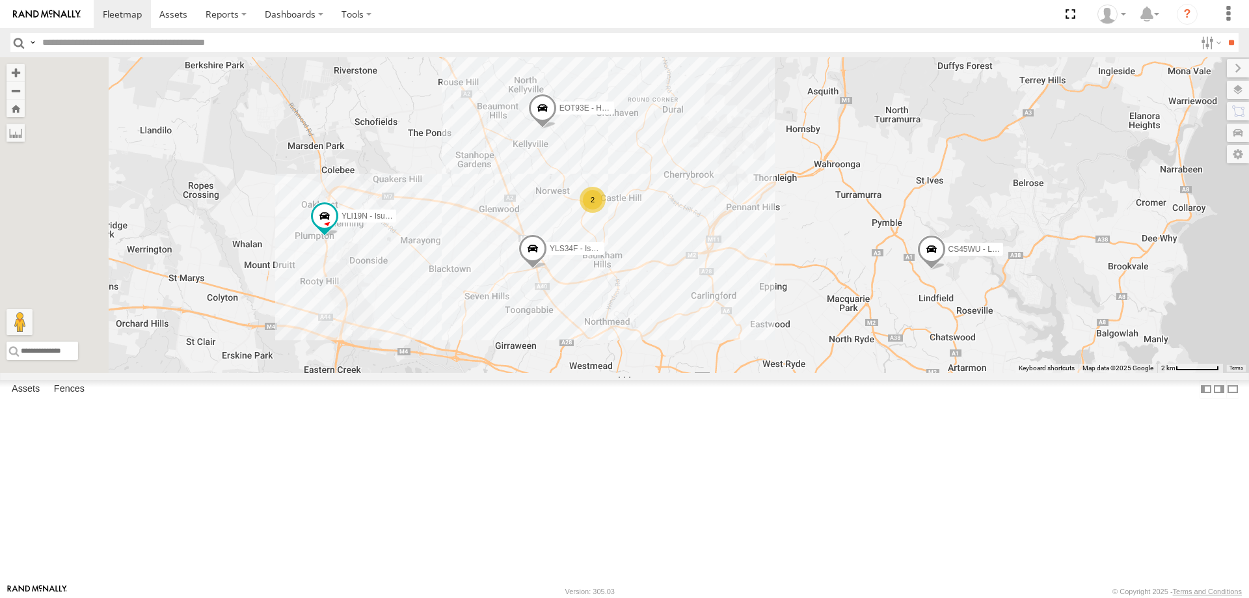
drag, startPoint x: 686, startPoint y: 344, endPoint x: 772, endPoint y: 399, distance: 102.1
click at [772, 373] on div "YLI19N - Isuzu DMAX ECZ96U - Great Wall CS45WU - LDV EOT93E - HiAce YLS34F - Is…" at bounding box center [624, 214] width 1249 height 315
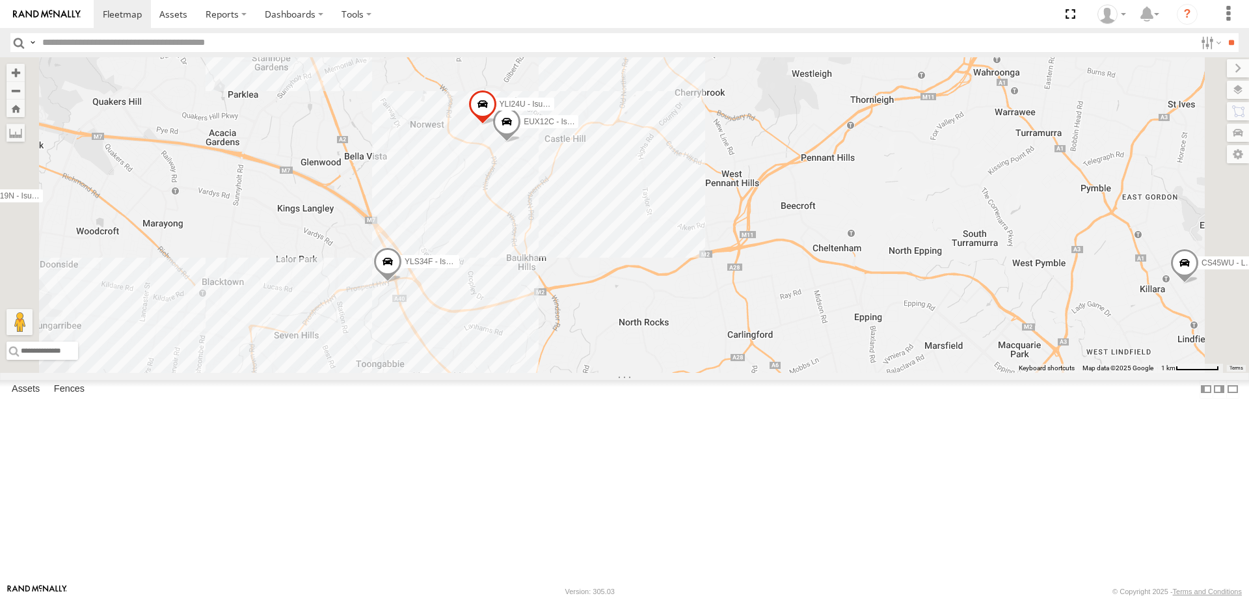
click at [402, 282] on span at bounding box center [387, 263] width 29 height 35
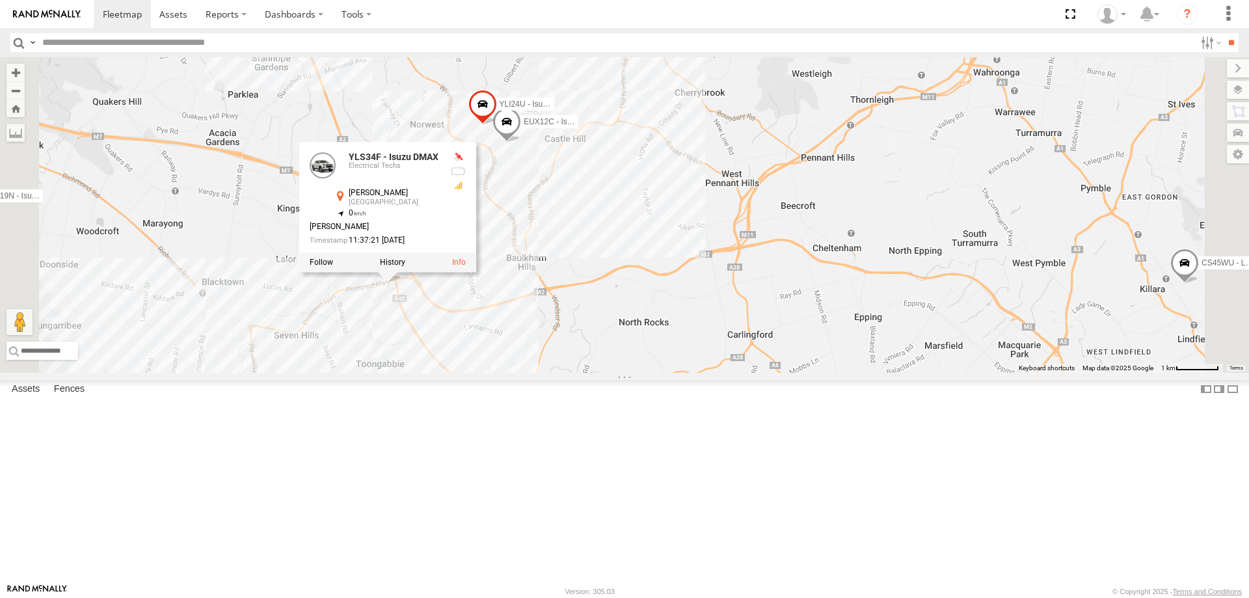
click at [581, 373] on div "YLI19N - Isuzu DMAX ECZ96U - Great Wall CS45WU - LDV EOT93E - HiAce YLS34F - Is…" at bounding box center [624, 214] width 1249 height 315
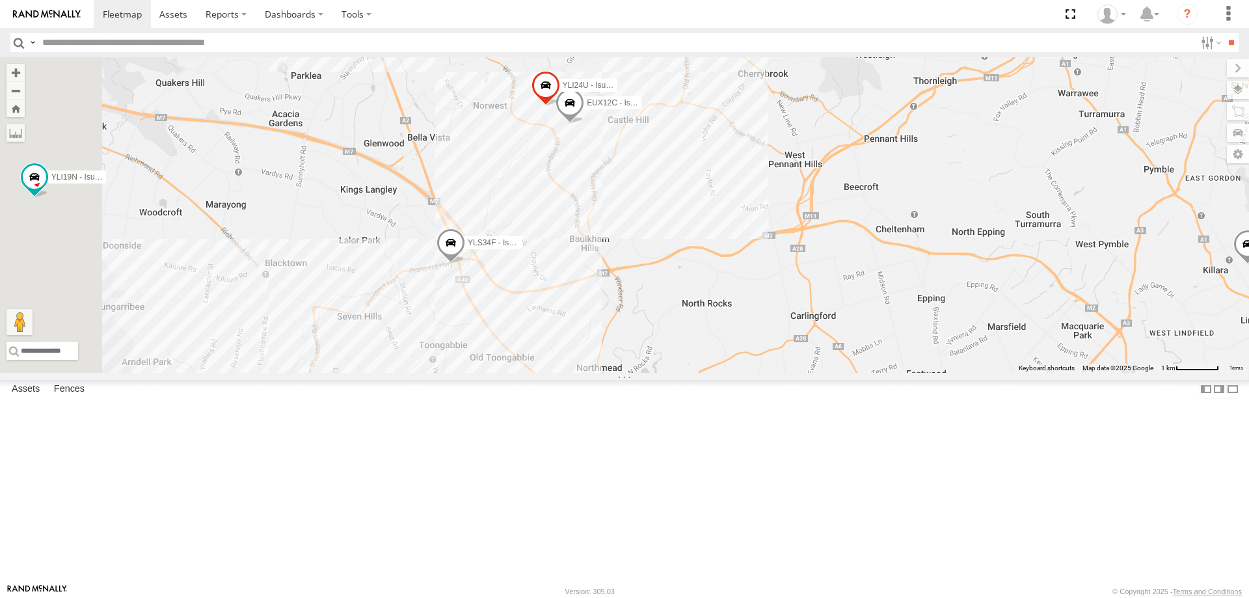
drag, startPoint x: 581, startPoint y: 430, endPoint x: 646, endPoint y: 410, distance: 67.9
click at [646, 373] on div "YLI19N - Isuzu DMAX ECZ96U - Great Wall CS45WU - LDV EOT93E - HiAce YLS34F - Is…" at bounding box center [624, 214] width 1249 height 315
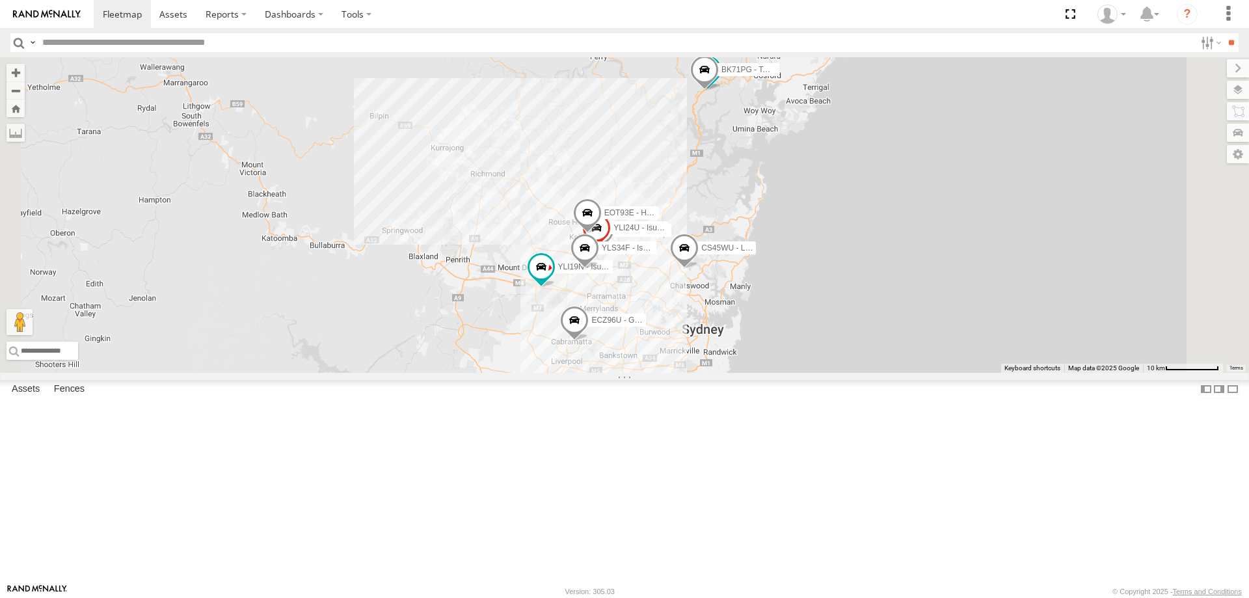
click at [719, 90] on span at bounding box center [704, 72] width 29 height 35
click at [808, 245] on div "YLI19N - Isuzu DMAX ECZ96U - Great Wall EUX12C - Isuzu DMAX YLI24U - Isuzu D-MA…" at bounding box center [624, 214] width 1249 height 315
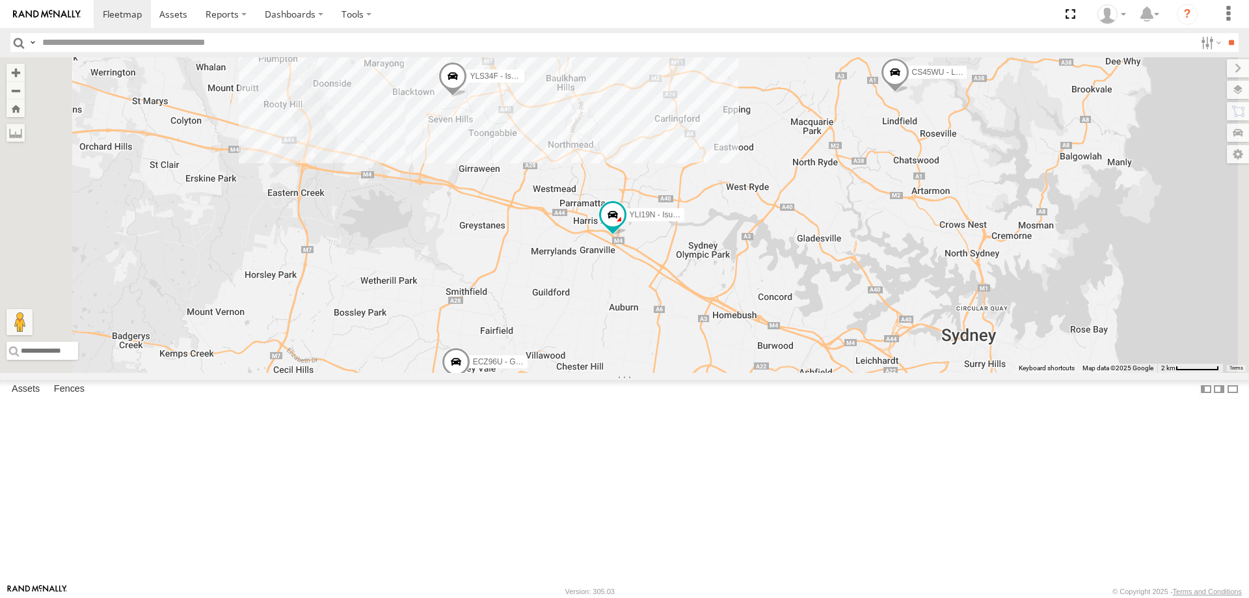
drag, startPoint x: 641, startPoint y: 341, endPoint x: 685, endPoint y: 438, distance: 105.7
click at [685, 373] on div "YLI19N - Isuzu DMAX ECZ96U - Great Wall CS45WU - LDV YLS34F - Isuzu DMAX EOT93E…" at bounding box center [624, 214] width 1249 height 315
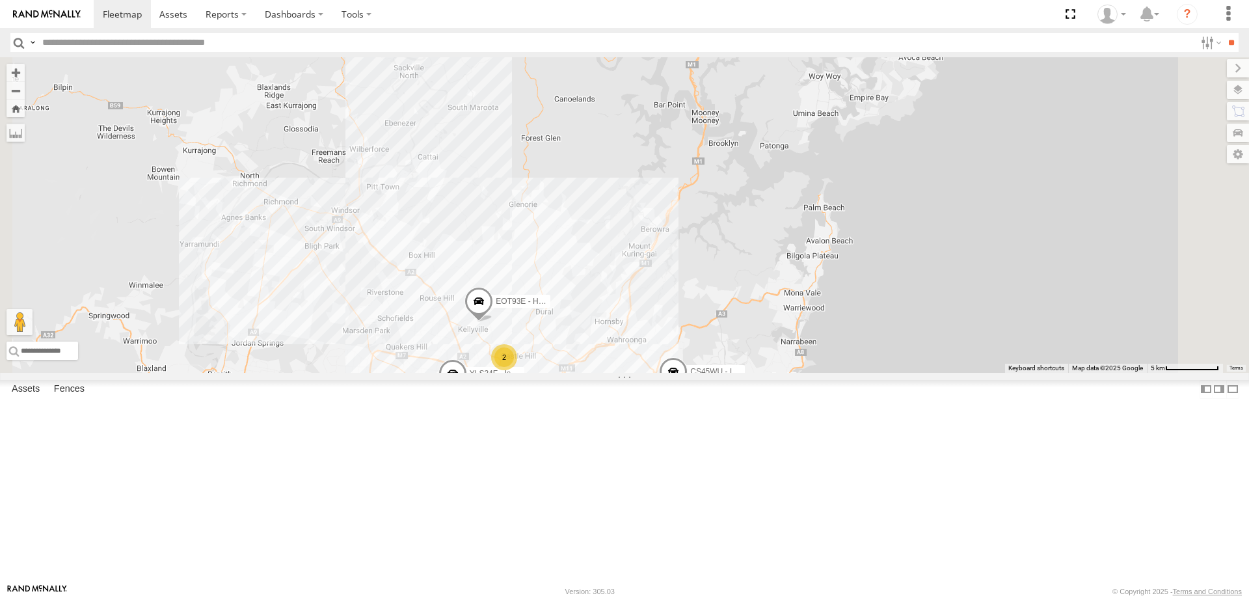
drag, startPoint x: 788, startPoint y: 287, endPoint x: 753, endPoint y: 472, distance: 188.5
click at [753, 373] on div "YLI19N - Isuzu DMAX ECZ96U - Great Wall CS45WU - LDV YLS34F - Isuzu DMAX EOT93E…" at bounding box center [624, 214] width 1249 height 315
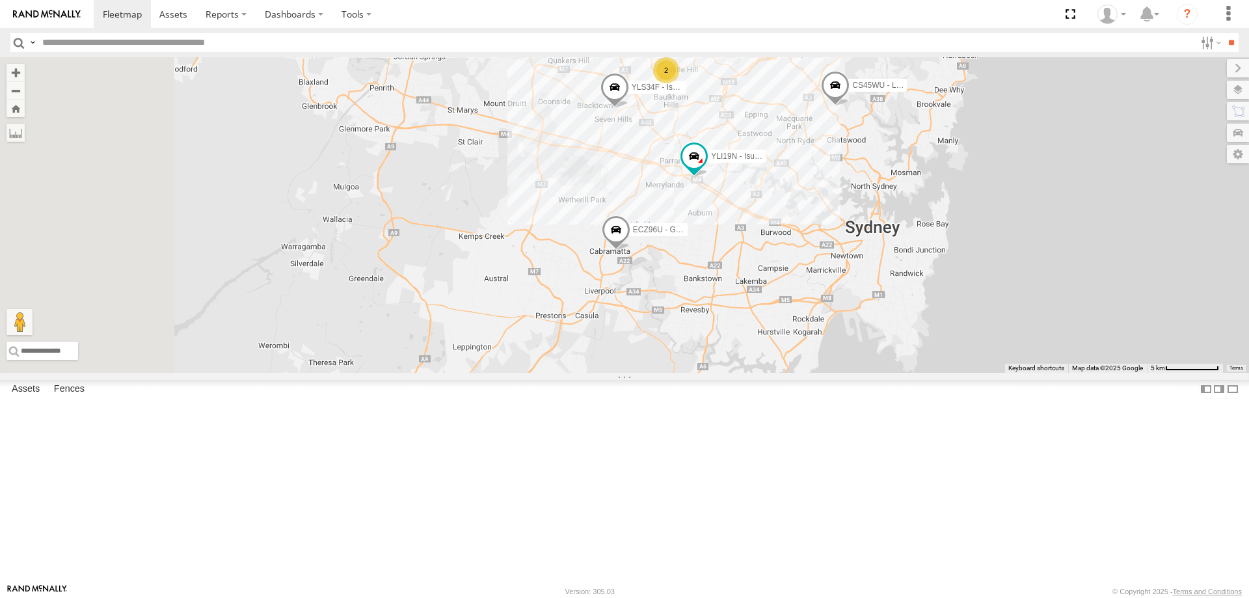
drag, startPoint x: 747, startPoint y: 471, endPoint x: 912, endPoint y: 179, distance: 336.4
click at [912, 179] on div "YLI19N - Isuzu DMAX ECZ96U - Great Wall CS45WU - LDV YLS34F - Isuzu DMAX EOT93E…" at bounding box center [624, 214] width 1249 height 315
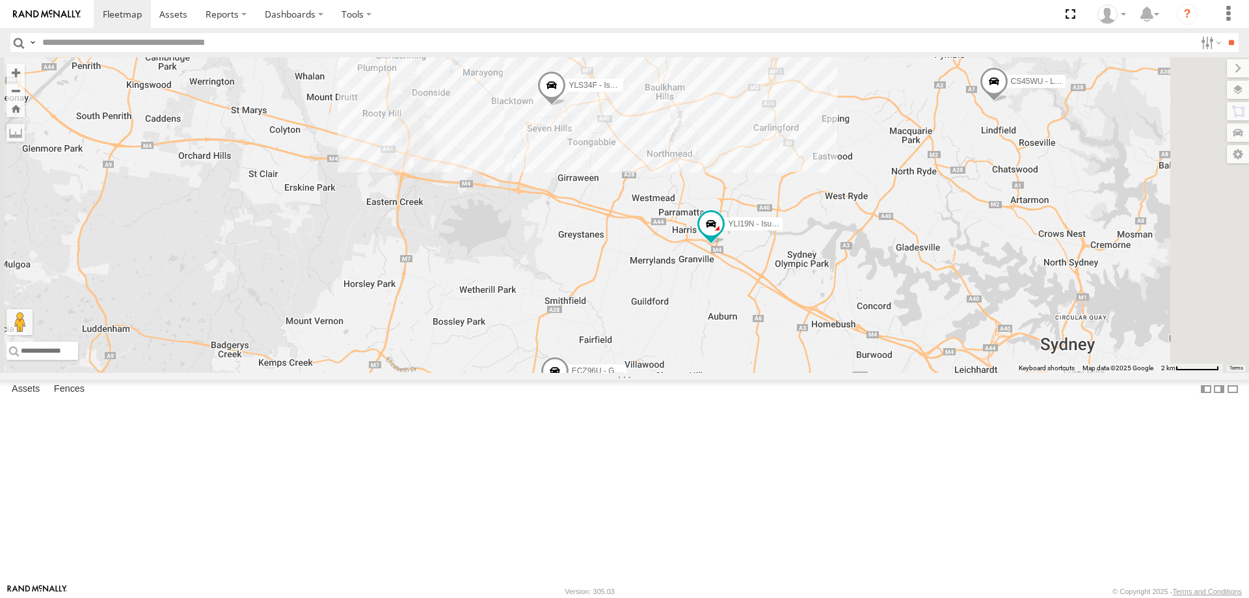
drag, startPoint x: 808, startPoint y: 371, endPoint x: 764, endPoint y: 438, distance: 79.9
click at [764, 373] on div "YLI19N - Isuzu DMAX ECZ96U - Great Wall CS45WU - LDV YLS34F - Isuzu DMAX EOT93E…" at bounding box center [624, 214] width 1249 height 315
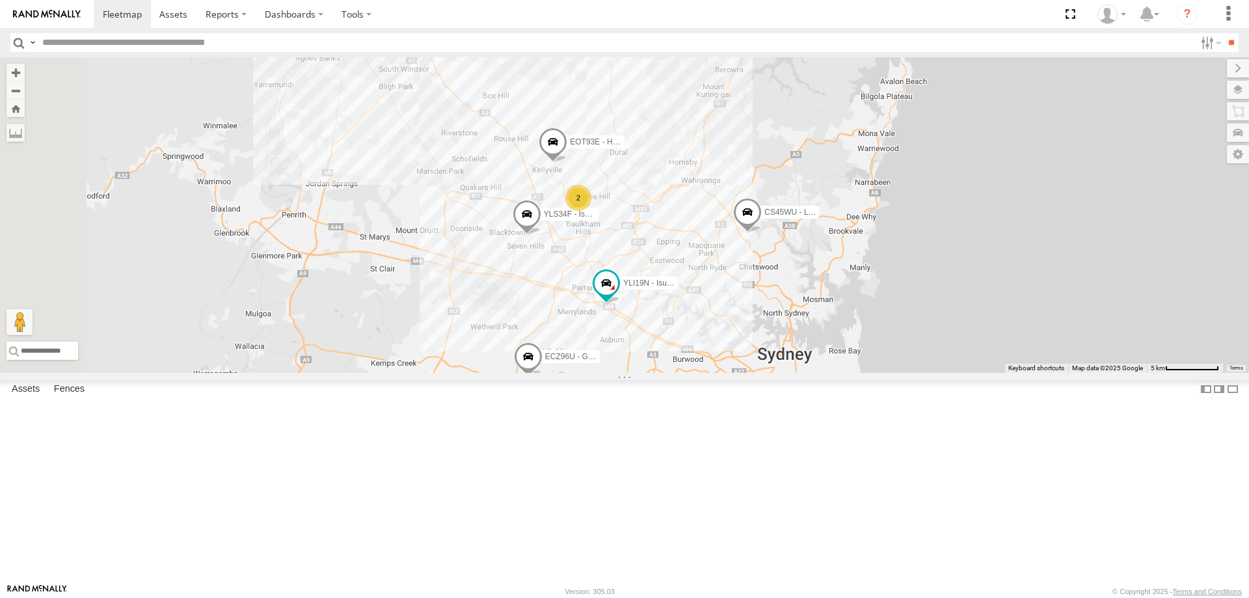
drag, startPoint x: 862, startPoint y: 333, endPoint x: 812, endPoint y: 356, distance: 55.3
click at [812, 356] on div "YLI19N - Isuzu DMAX ECZ96U - Great Wall CS45WU - LDV YLS34F - Isuzu DMAX EOT93E…" at bounding box center [624, 214] width 1249 height 315
click at [760, 233] on span at bounding box center [746, 215] width 29 height 35
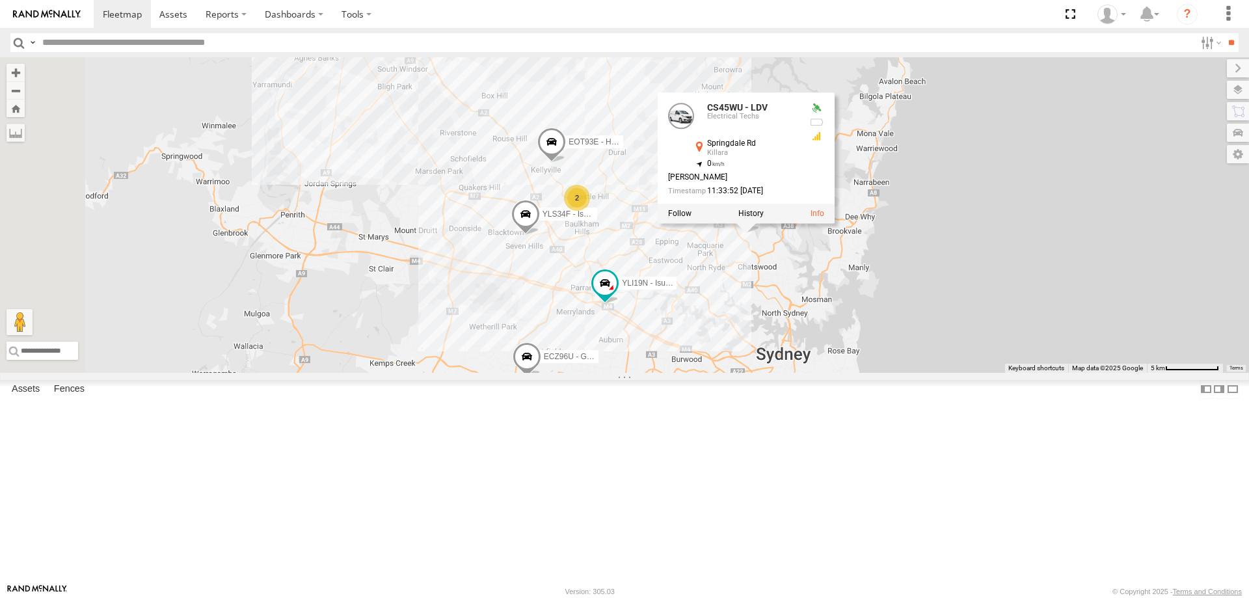
click at [821, 357] on div "YLI19N - Isuzu DMAX ECZ96U - Great Wall CS45WU - LDV YLS34F - Isuzu DMAX EOT93E…" at bounding box center [624, 214] width 1249 height 315
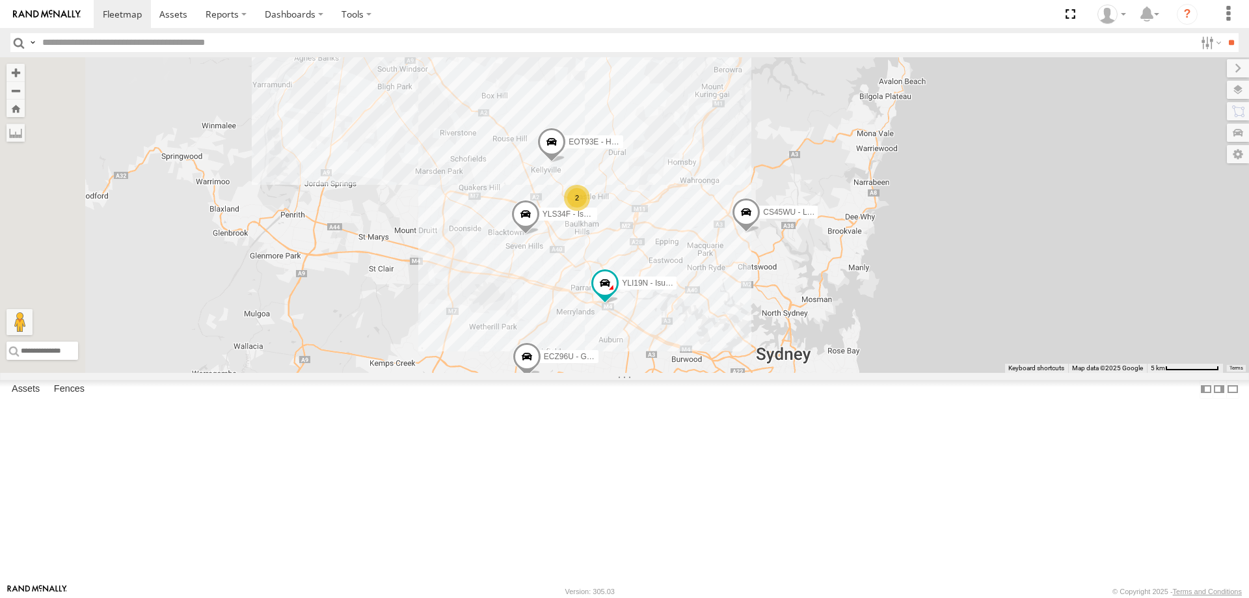
click at [566, 163] on span at bounding box center [551, 144] width 29 height 35
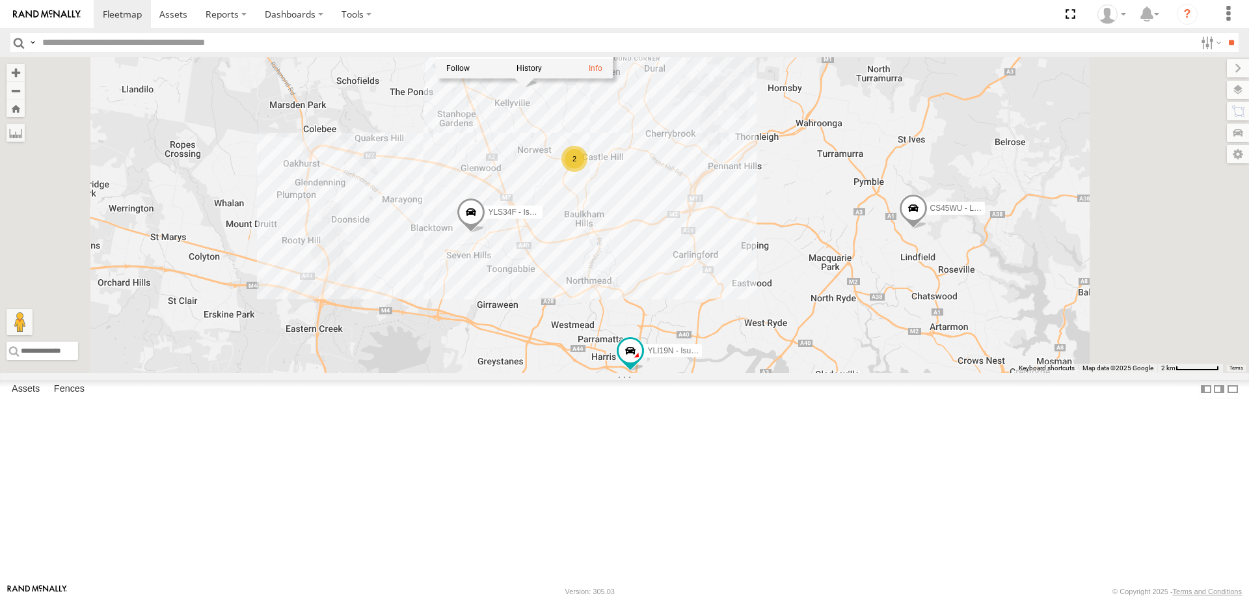
click at [742, 341] on div "YLI19N - Isuzu DMAX ECZ96U - Great Wall CS45WU - LDV YLS34F - Isuzu DMAX EOT93E…" at bounding box center [624, 214] width 1249 height 315
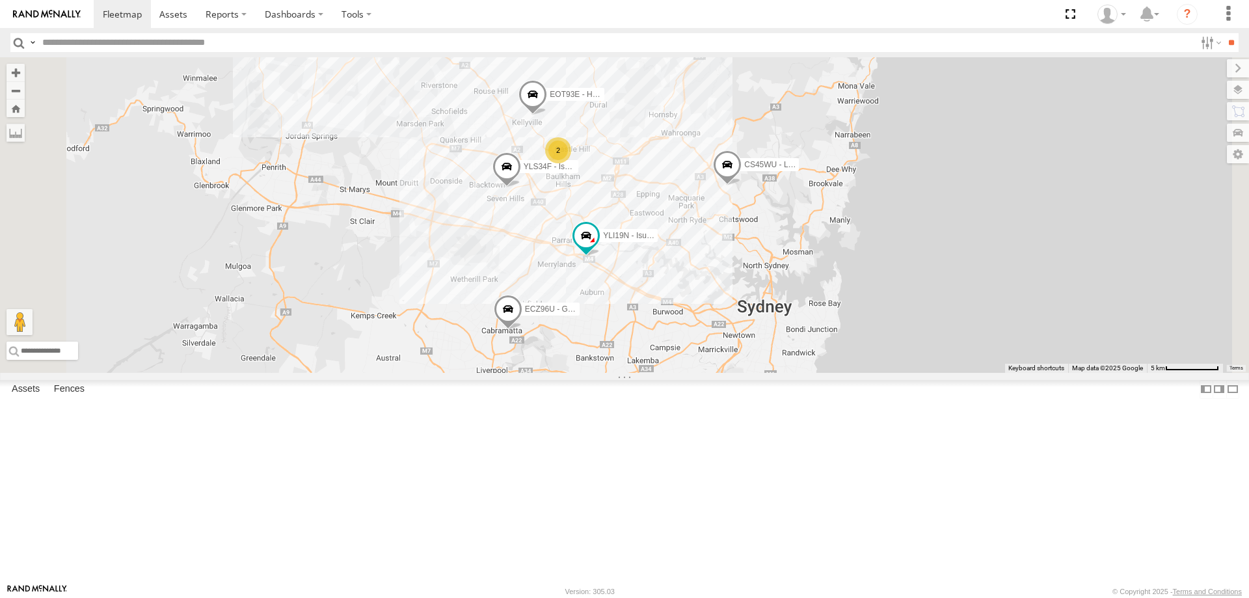
drag, startPoint x: 815, startPoint y: 417, endPoint x: 794, endPoint y: 365, distance: 55.4
click at [794, 365] on div "YLI19N - Isuzu DMAX ECZ96U - Great Wall CS45WU - LDV YLS34F - Isuzu DMAX EOT93E…" at bounding box center [624, 214] width 1249 height 315
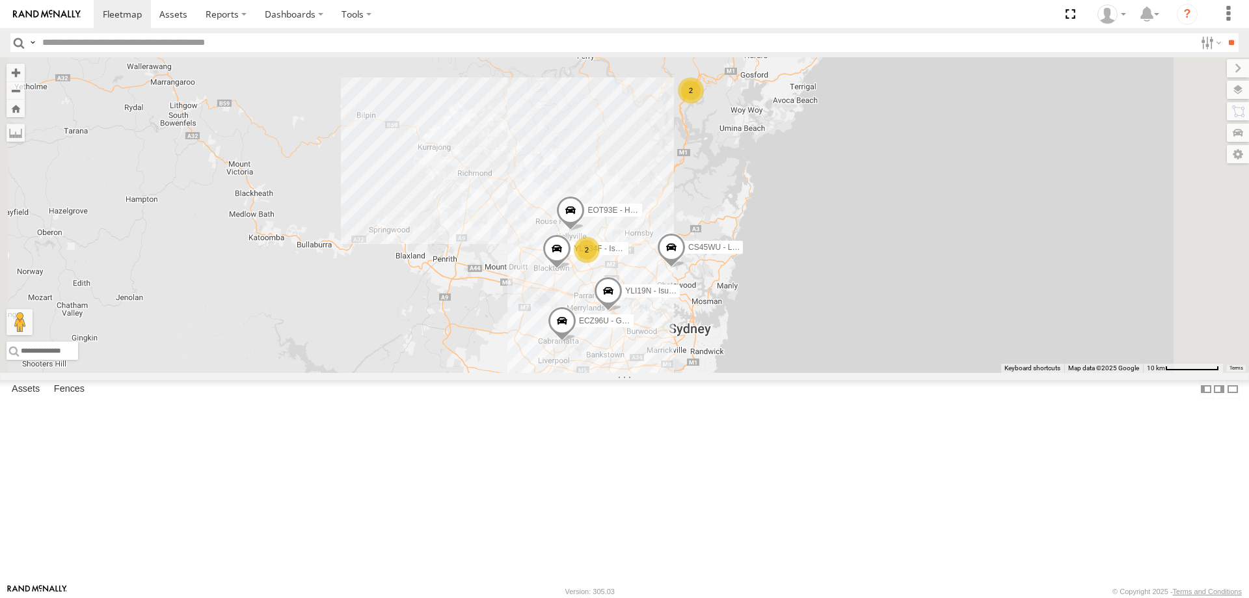
click at [685, 268] on span at bounding box center [671, 250] width 29 height 35
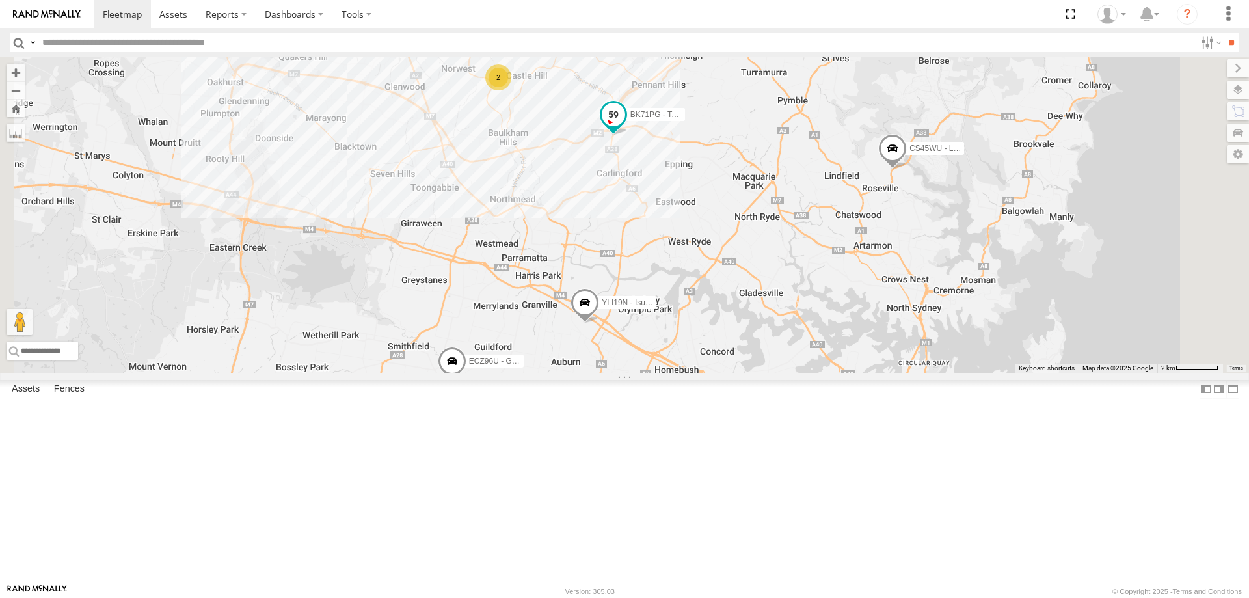
click at [713, 119] on span "BK71PG - Toyota Hiace" at bounding box center [671, 114] width 83 height 9
click at [731, 276] on div "YLI19N - Isuzu DMAX ECZ96U - Great Wall CS45WU - LDV EOT93E - HiAce YLI01U - Is…" at bounding box center [624, 214] width 1249 height 315
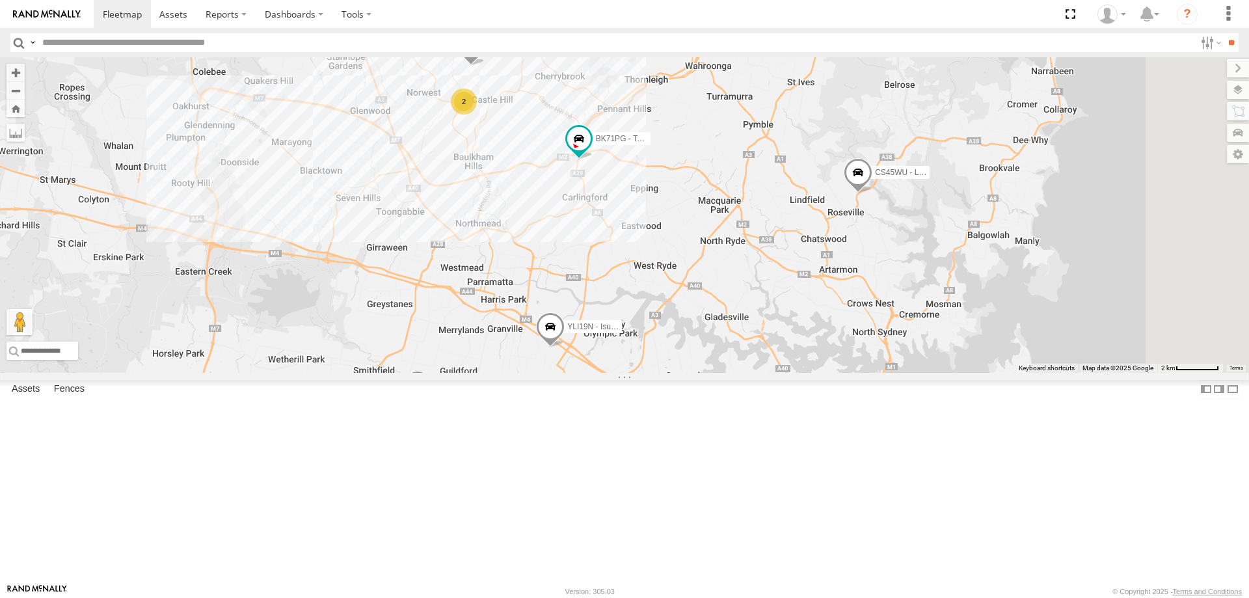
drag, startPoint x: 729, startPoint y: 276, endPoint x: 695, endPoint y: 301, distance: 42.8
click at [695, 301] on div "YLI19N - Isuzu DMAX ECZ96U - Great Wall CS45WU - LDV EOT93E - HiAce YLI01U - Is…" at bounding box center [624, 214] width 1249 height 315
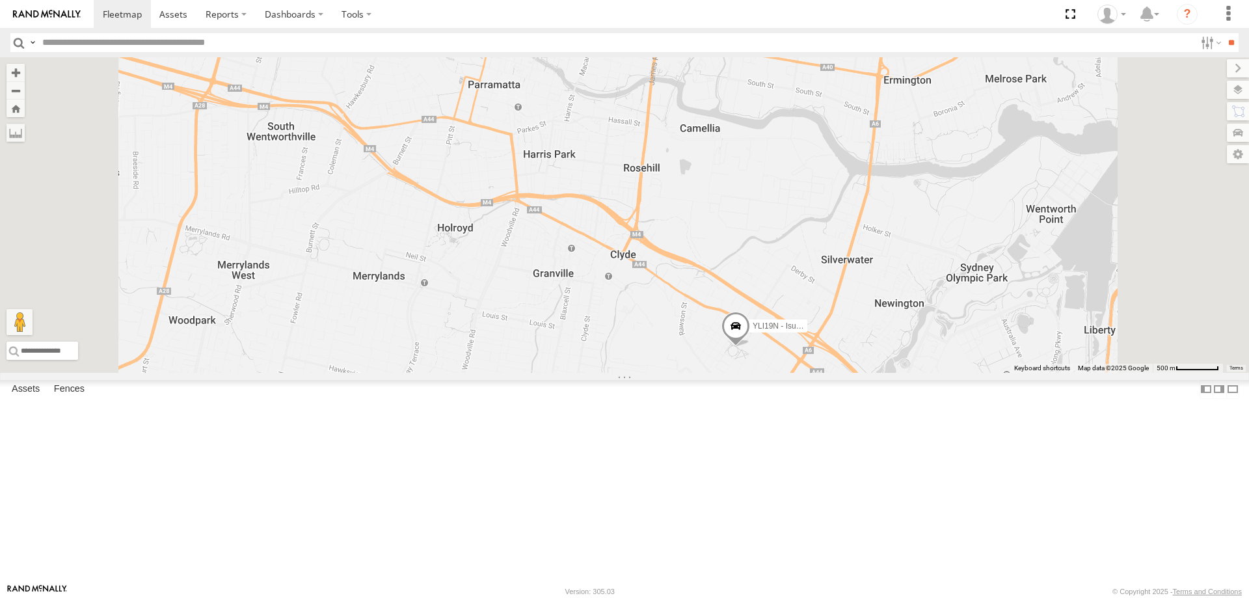
drag, startPoint x: 827, startPoint y: 150, endPoint x: 831, endPoint y: 391, distance: 242.0
click at [849, 373] on div "YLI19N - Isuzu DMAX ECZ96U - Great Wall CS45WU - LDV EOT93E - HiAce YLI01U - Is…" at bounding box center [624, 214] width 1249 height 315
